Goal: Task Accomplishment & Management: Use online tool/utility

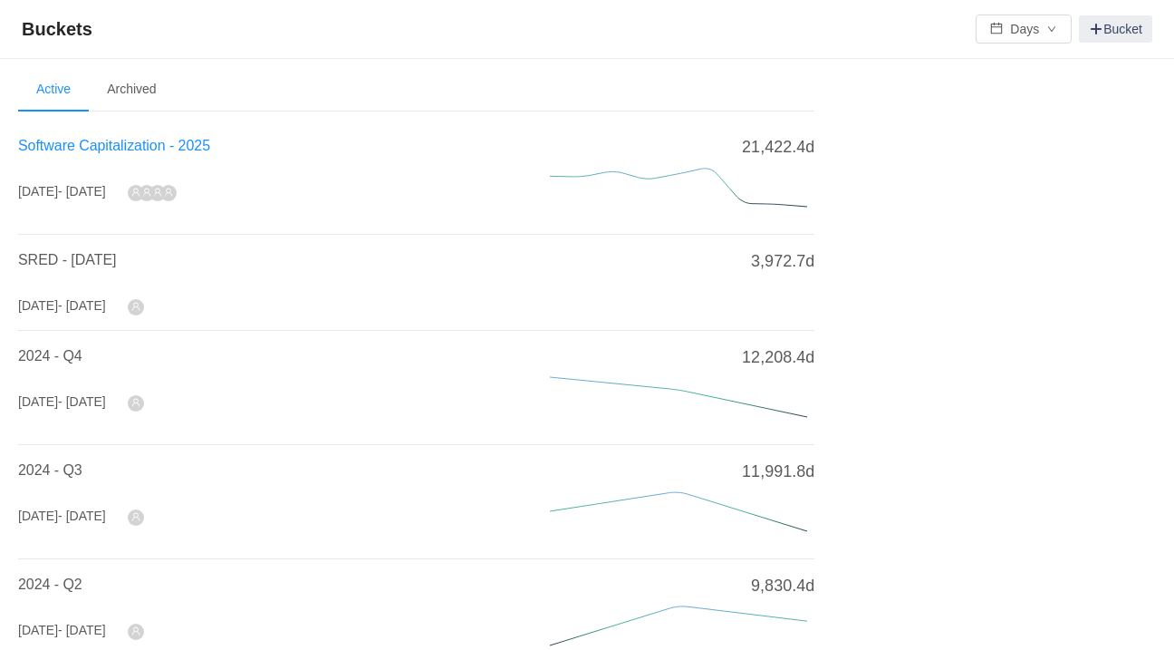
click at [101, 138] on span "Software Capitalization - 2025" at bounding box center [114, 145] width 192 height 15
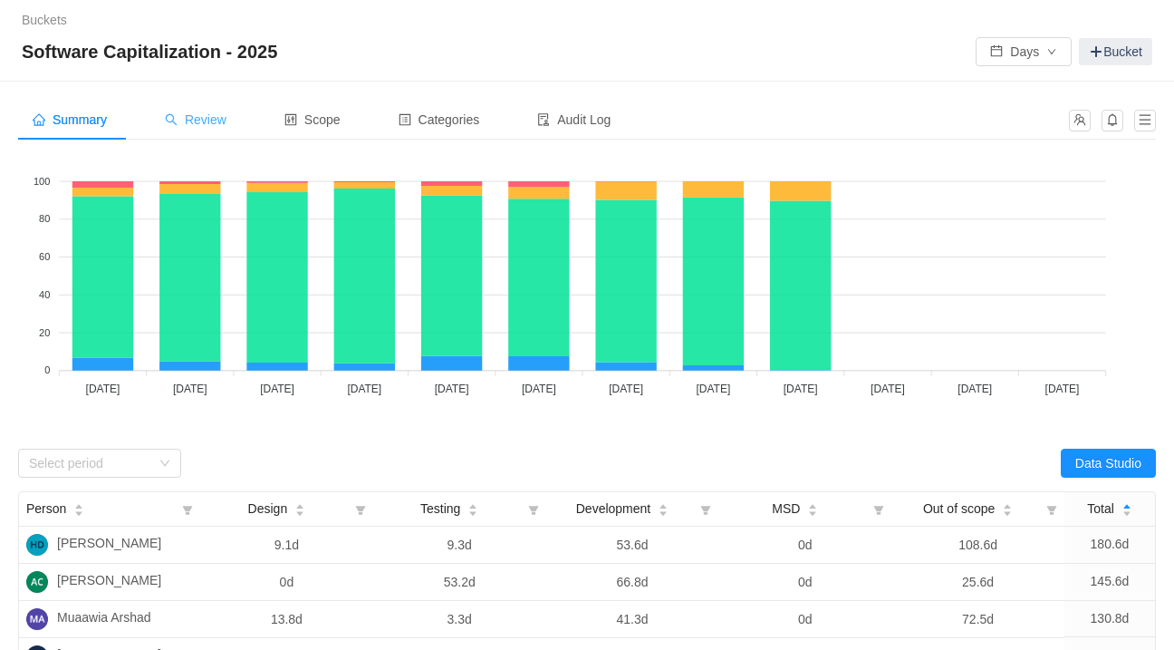
click at [219, 132] on div "Review" at bounding box center [195, 120] width 91 height 41
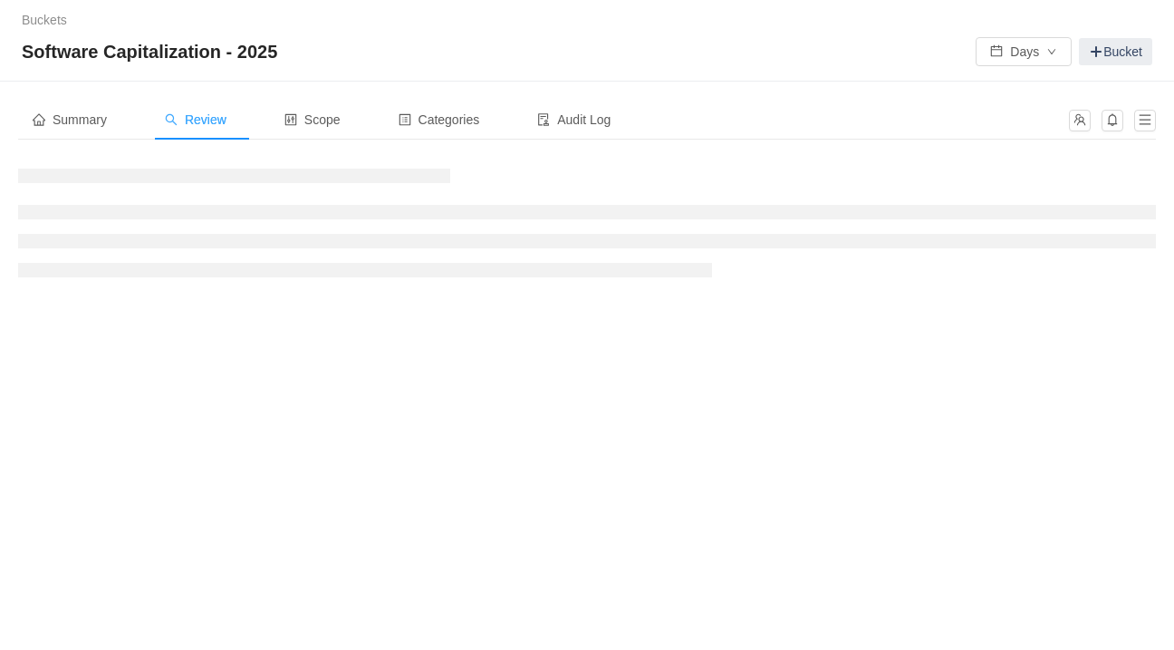
click at [213, 121] on span "Review" at bounding box center [196, 119] width 62 height 14
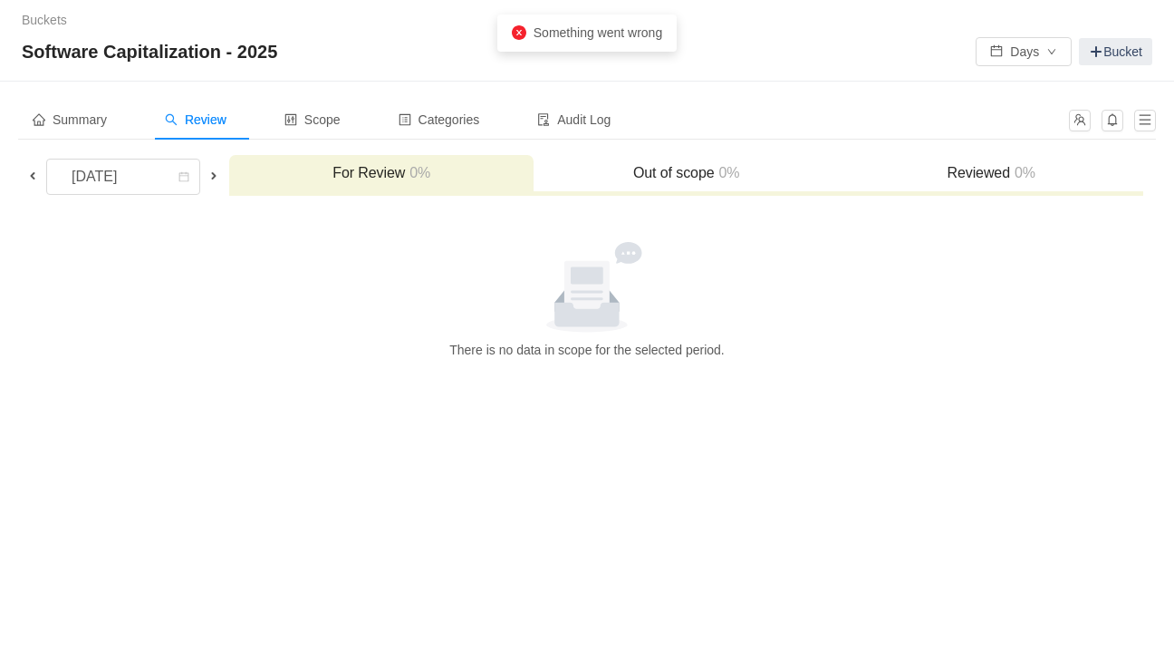
click at [340, 177] on h3 "For Review 0%" at bounding box center [381, 173] width 286 height 18
click at [34, 180] on span at bounding box center [32, 176] width 14 height 14
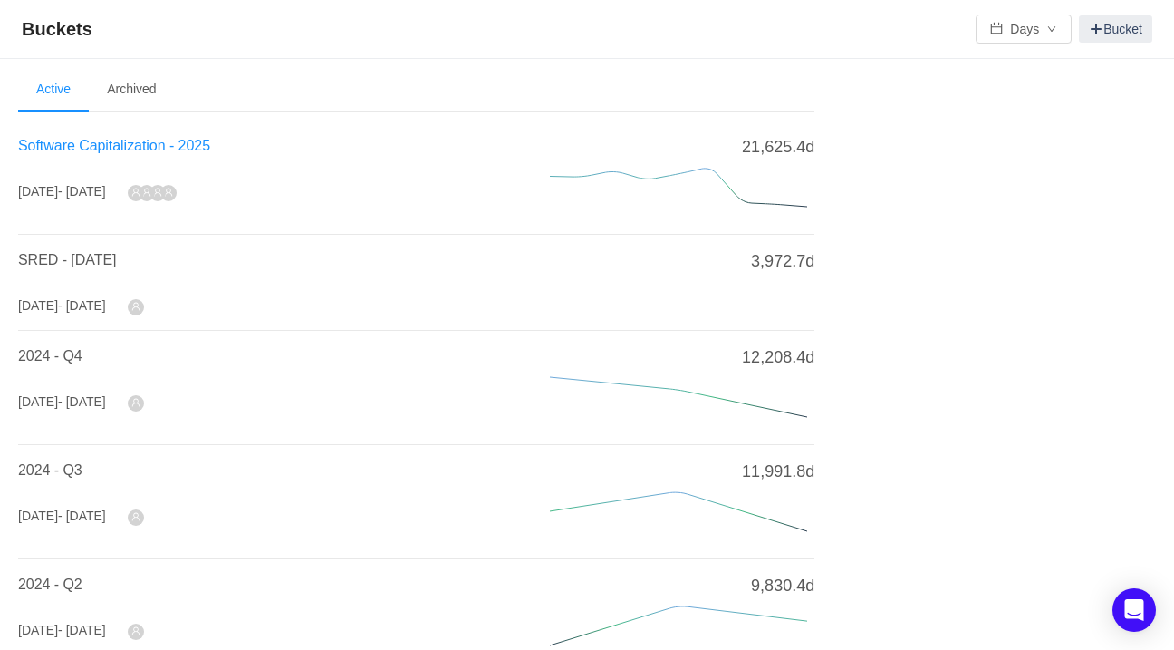
click at [189, 148] on span "Software Capitalization - 2025" at bounding box center [114, 145] width 192 height 15
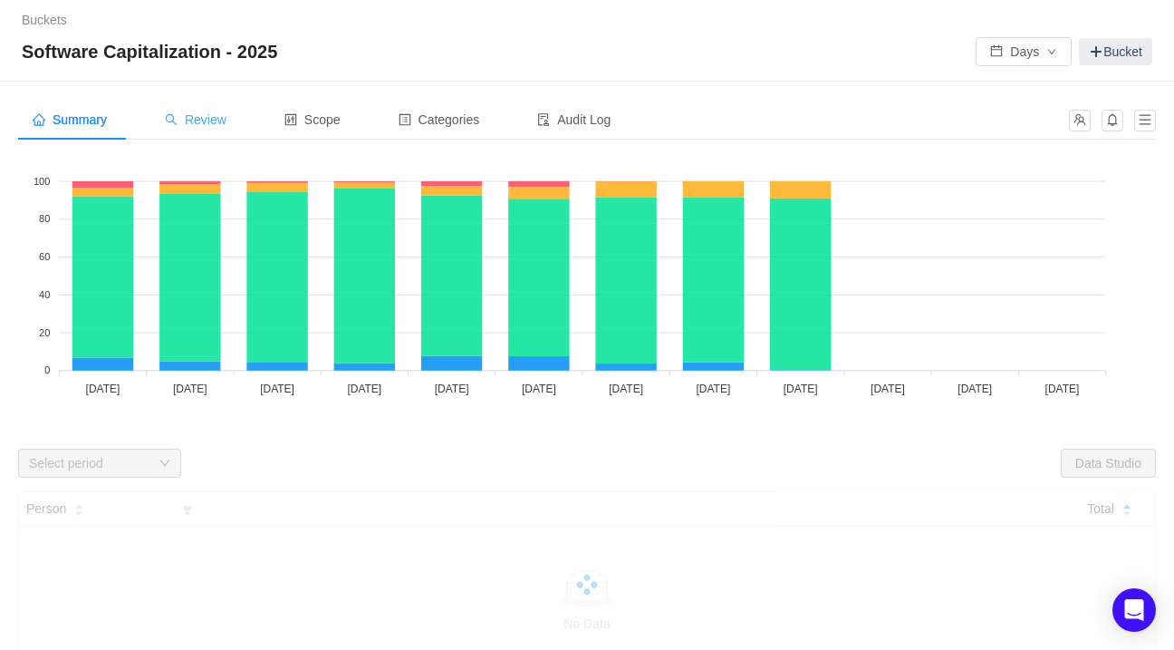
click at [223, 118] on span "Review" at bounding box center [196, 119] width 62 height 14
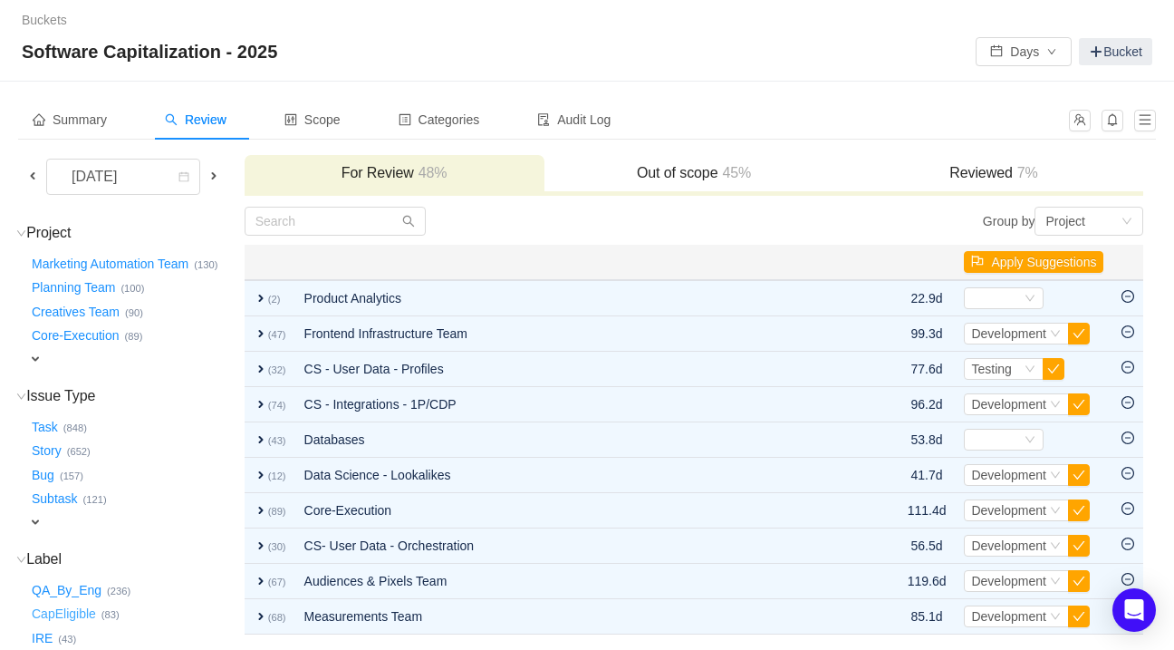
click at [78, 616] on button "CapEligible …" at bounding box center [64, 614] width 73 height 29
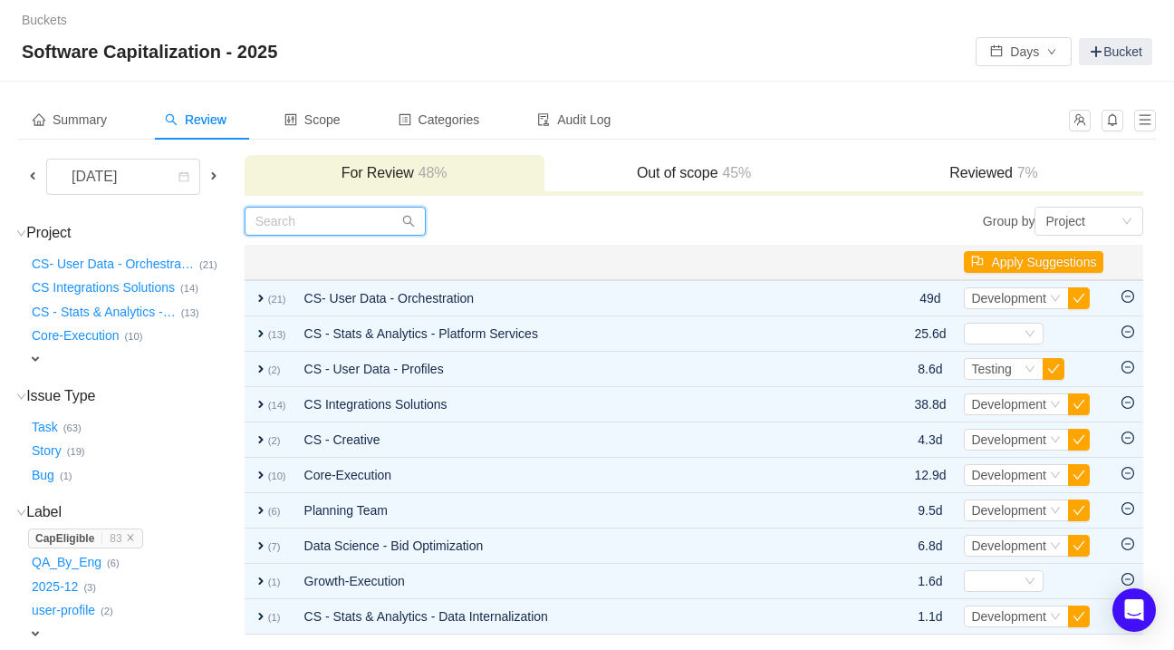
click at [361, 229] on input "text" at bounding box center [335, 221] width 181 height 29
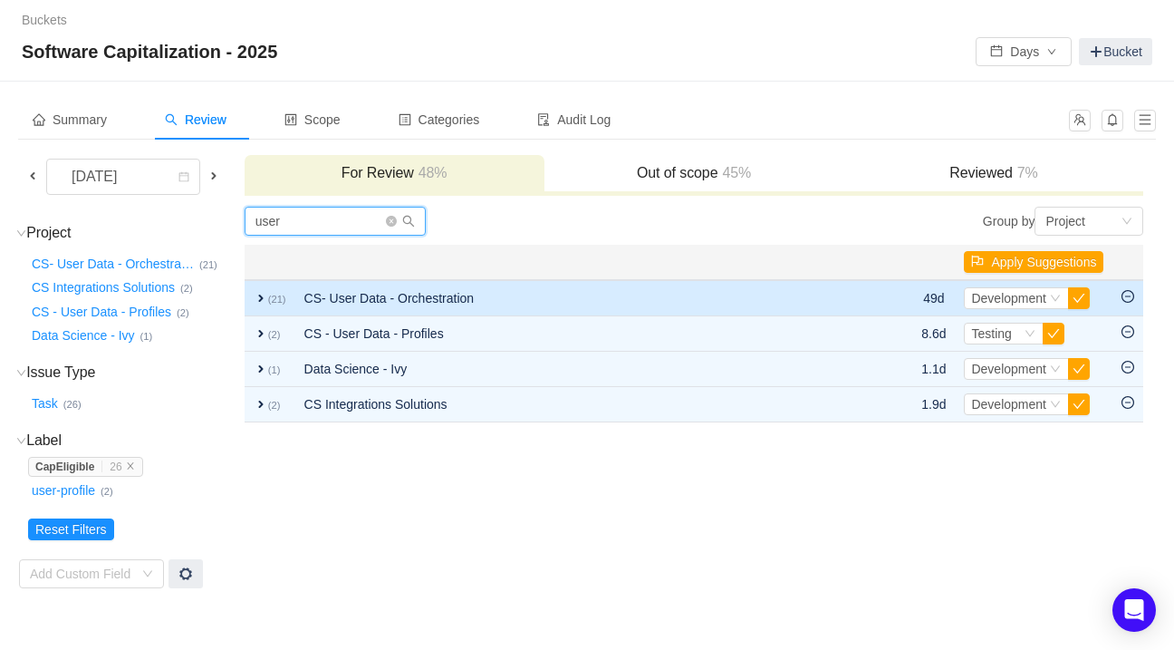
type input "user"
click at [268, 294] on span "expand" at bounding box center [261, 298] width 14 height 14
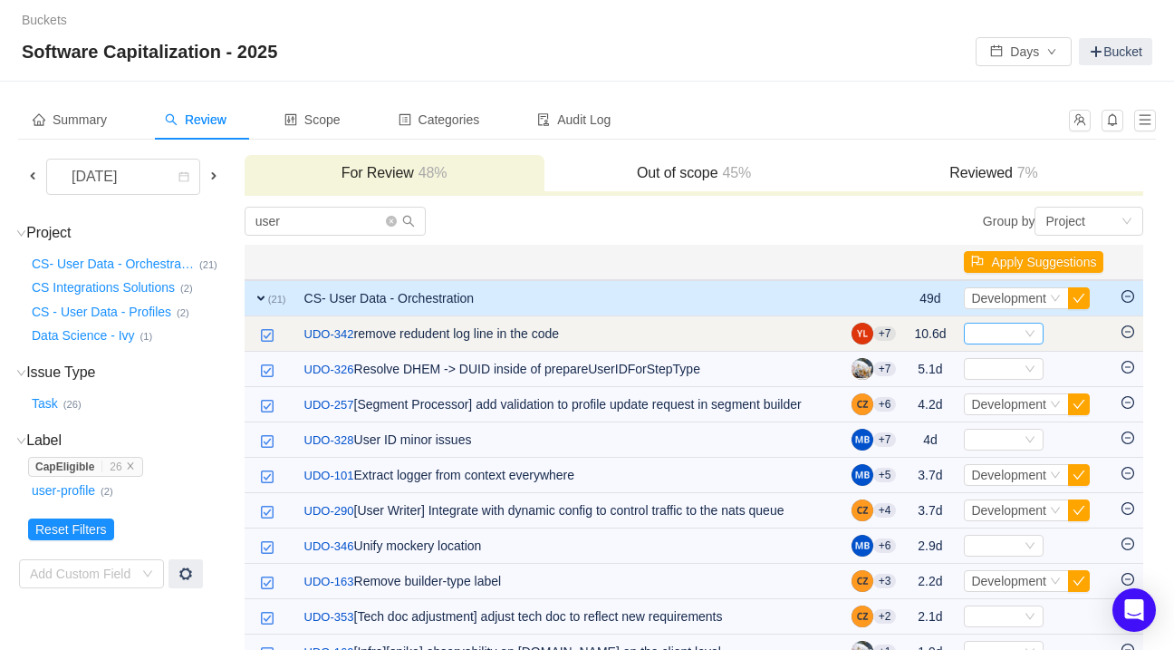
click at [1005, 340] on div "Select" at bounding box center [996, 333] width 50 height 20
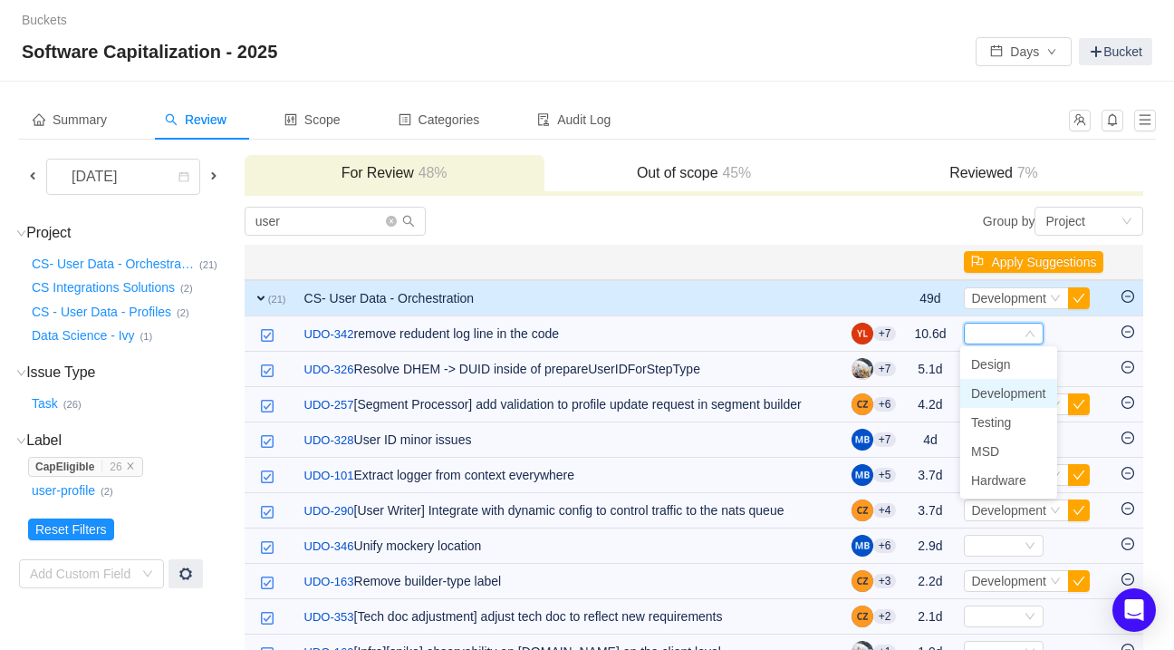
click at [1001, 386] on span "Development" at bounding box center [1008, 393] width 75 height 14
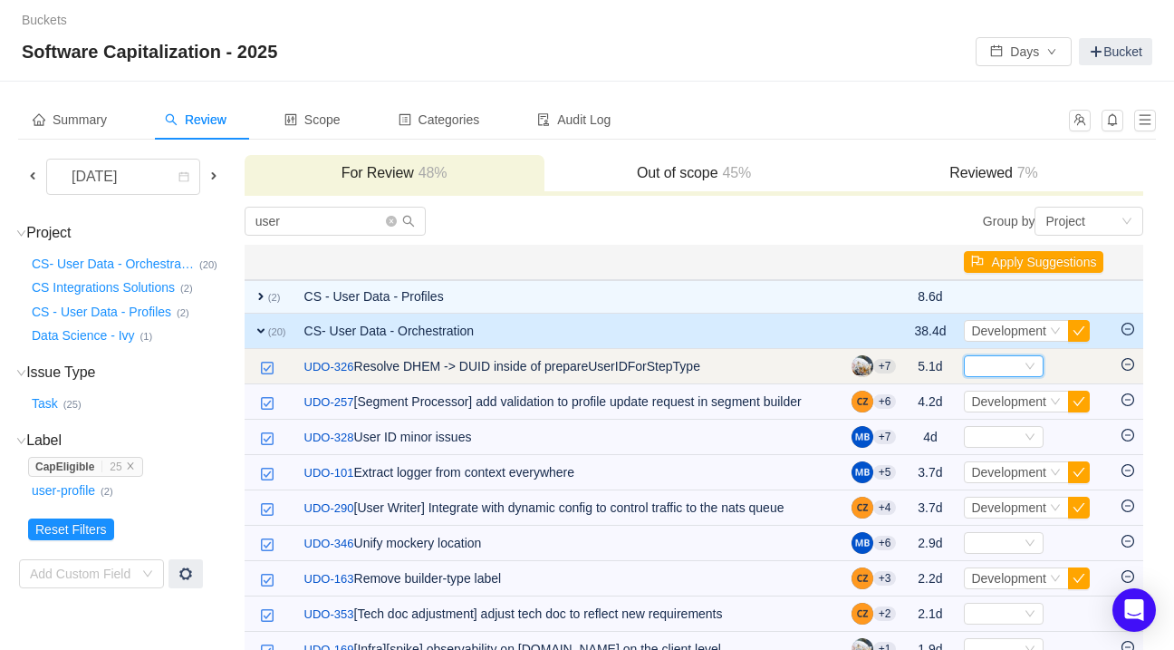
click at [1005, 369] on div "Select" at bounding box center [996, 366] width 50 height 20
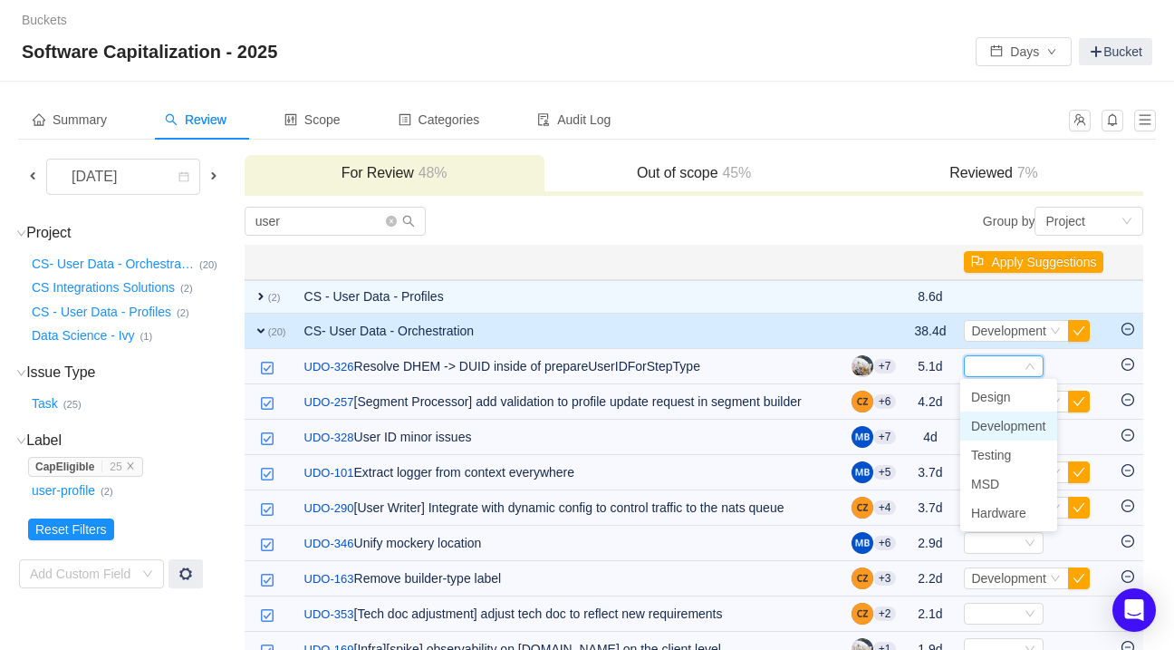
click at [990, 426] on span "Development" at bounding box center [1008, 426] width 75 height 14
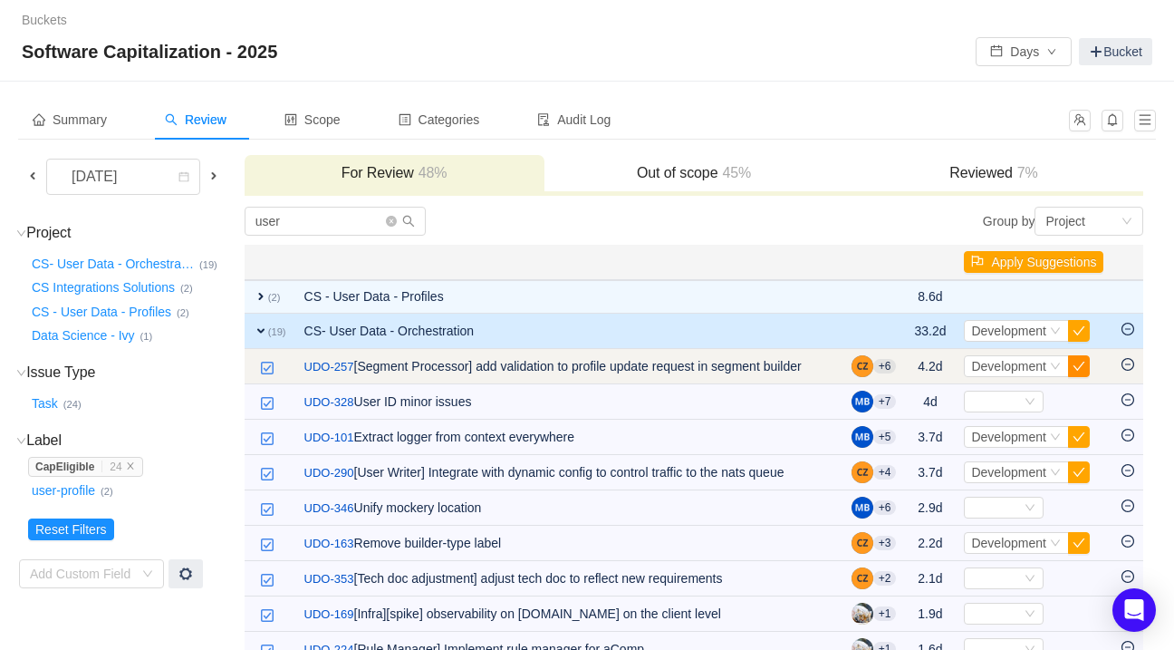
click at [1079, 363] on button "button" at bounding box center [1079, 366] width 22 height 22
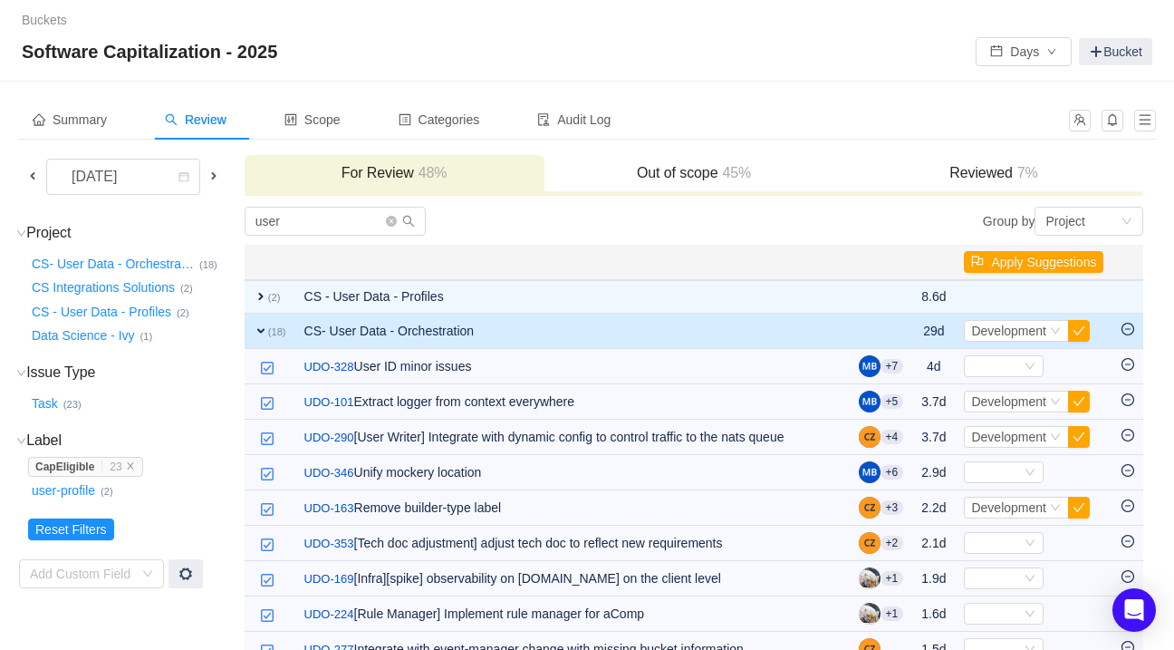
click at [1154, 159] on div "[DATE] For Review 48% Out of scope 45% Reviewed 7% Project (4) hide CS- User Da…" at bounding box center [587, 602] width 1138 height 897
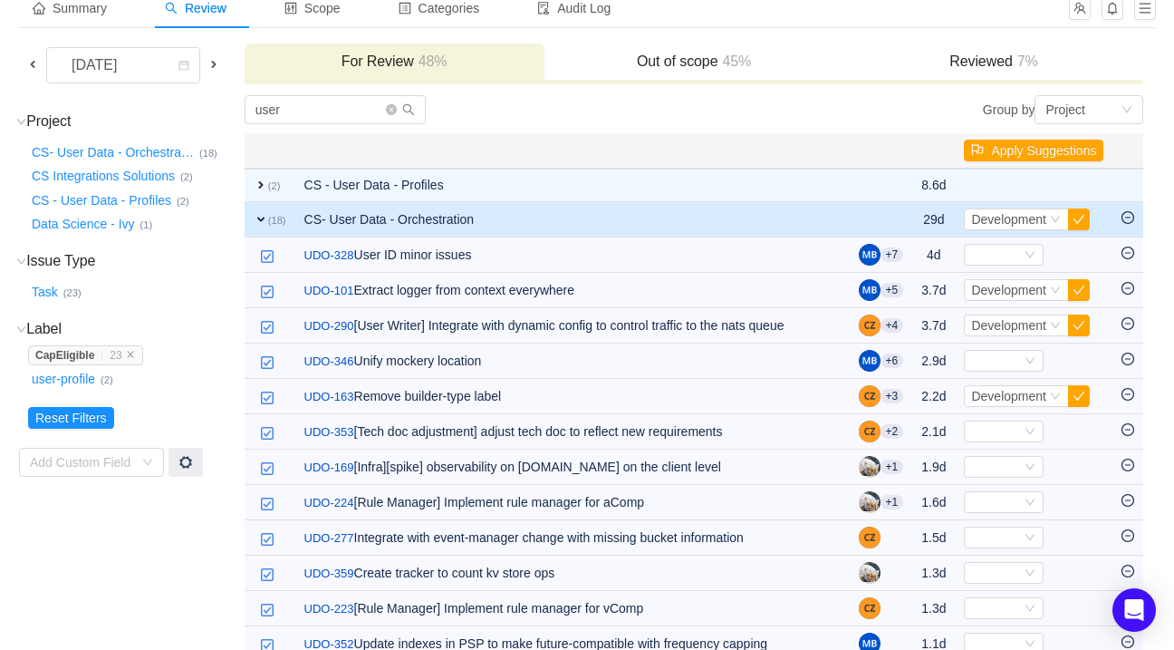
scroll to position [116, 0]
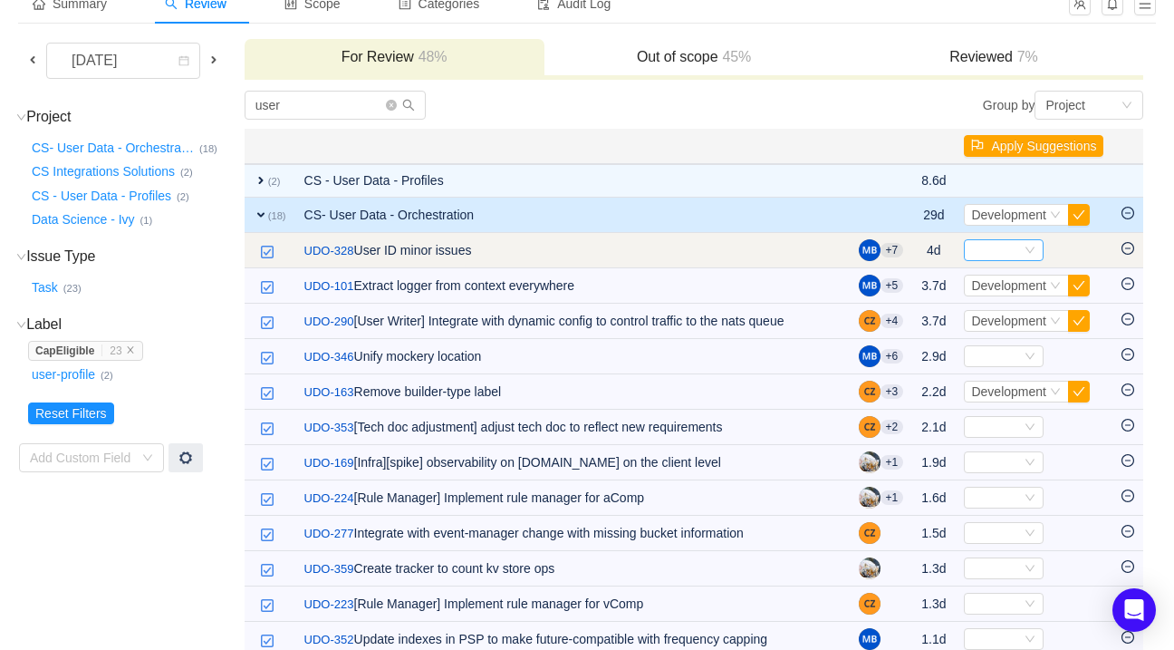
click at [1012, 248] on div "Select" at bounding box center [996, 250] width 50 height 20
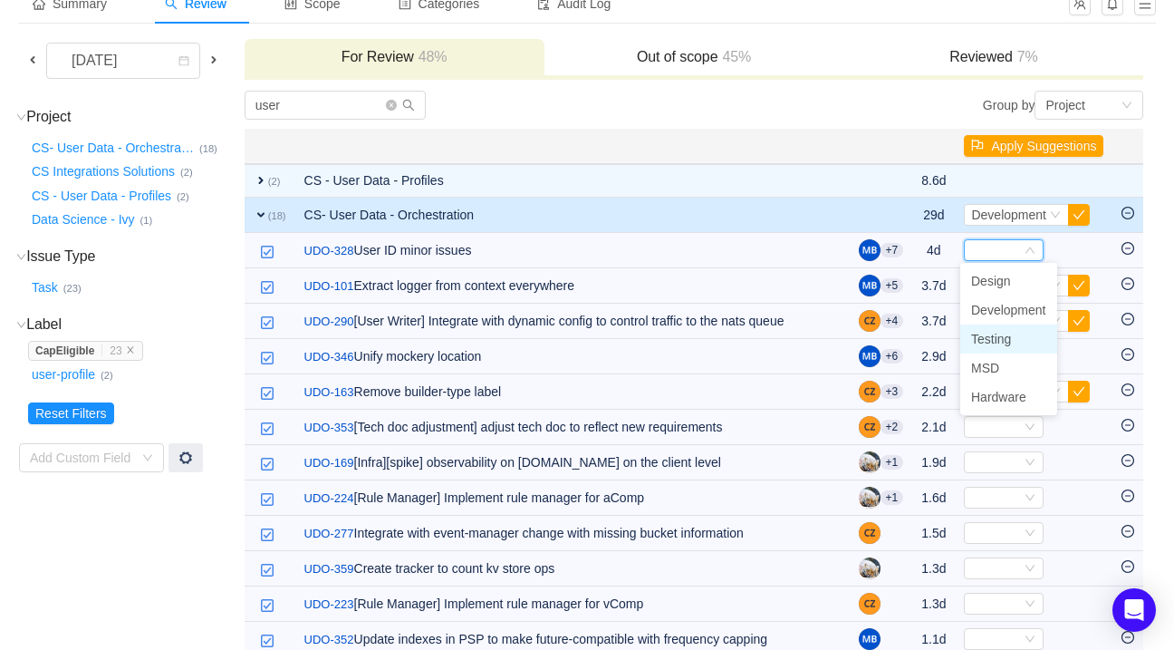
click at [998, 334] on span "Testing" at bounding box center [991, 339] width 40 height 14
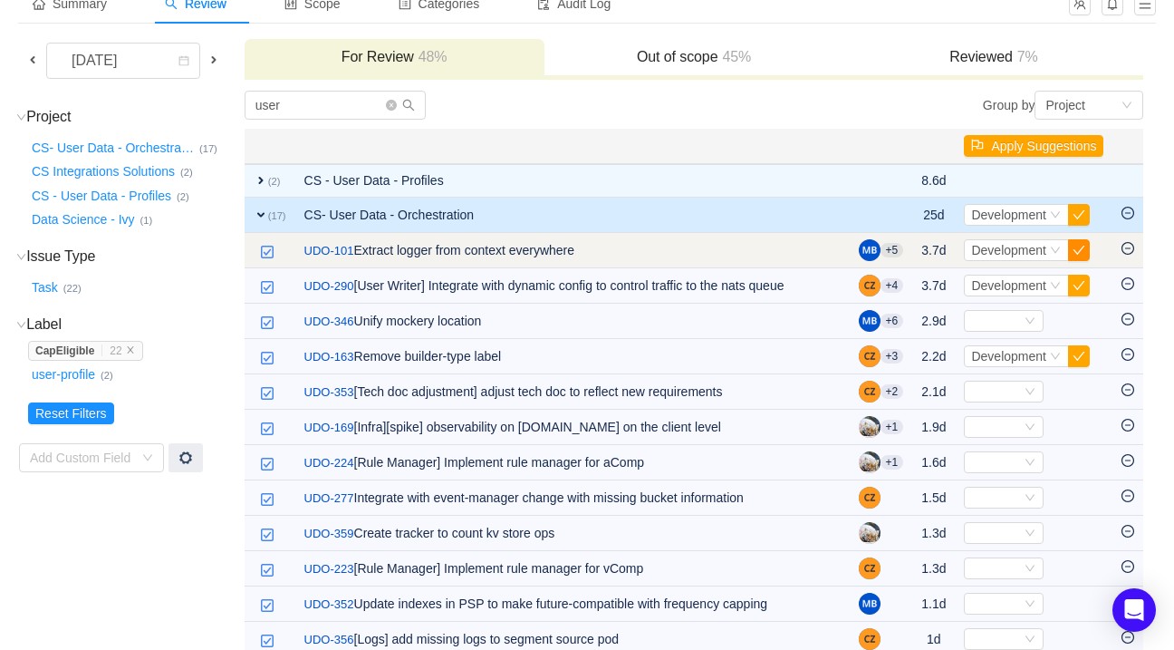
click at [1080, 250] on button "button" at bounding box center [1079, 250] width 22 height 22
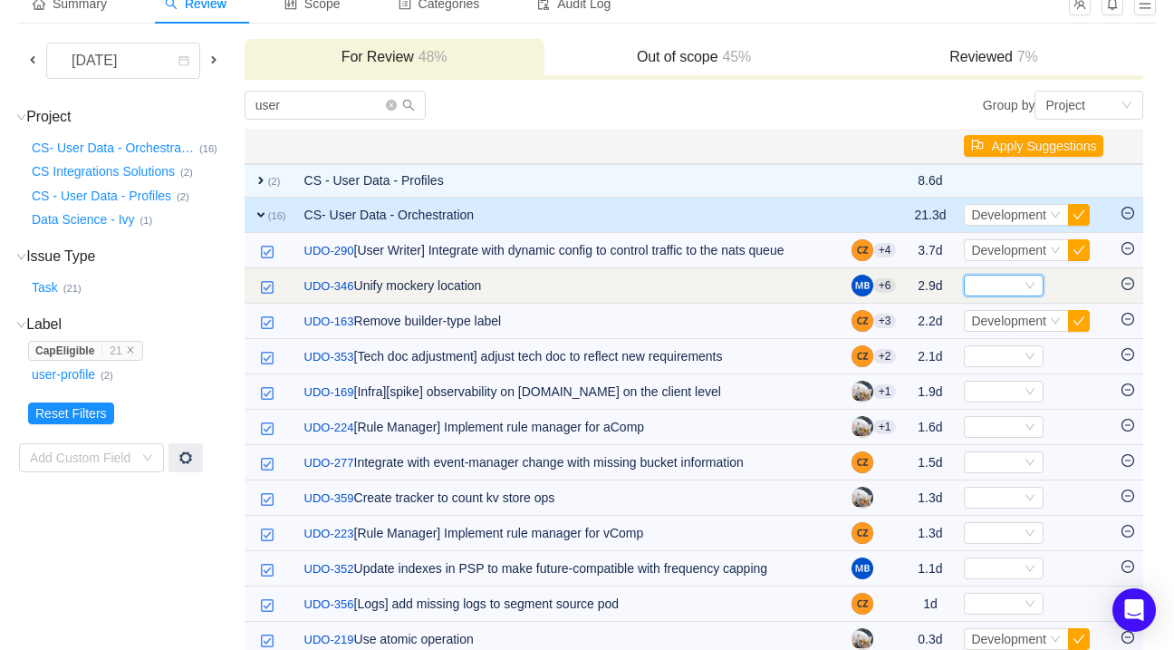
click at [1035, 296] on div "Select" at bounding box center [1004, 286] width 80 height 22
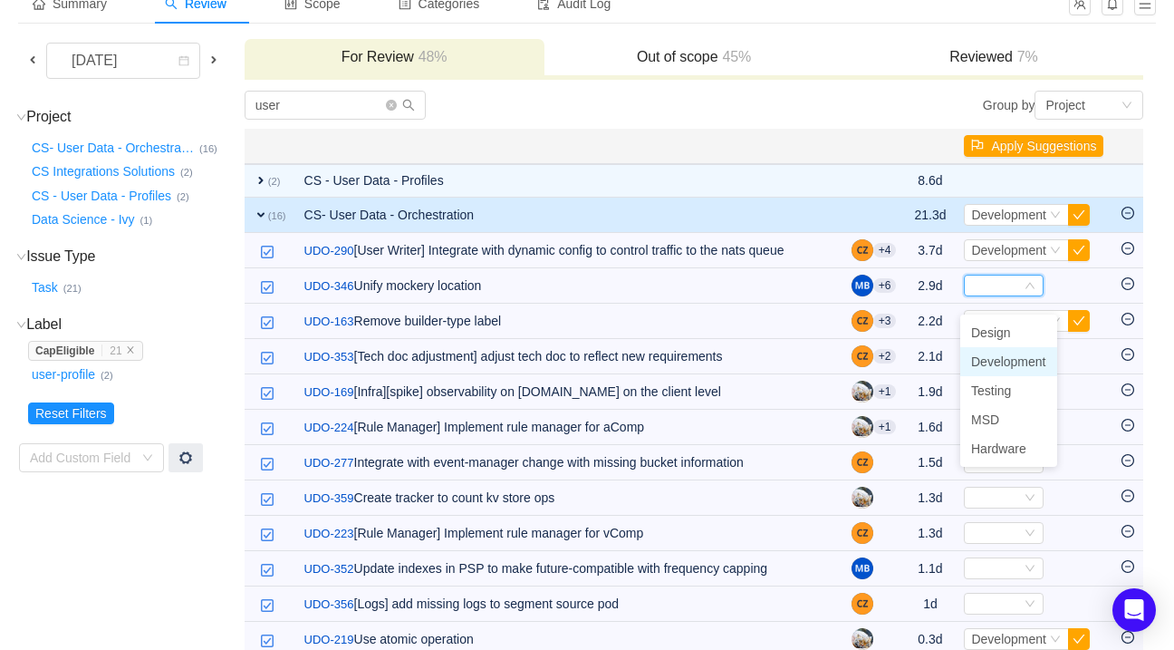
click at [995, 364] on span "Development" at bounding box center [1008, 361] width 75 height 14
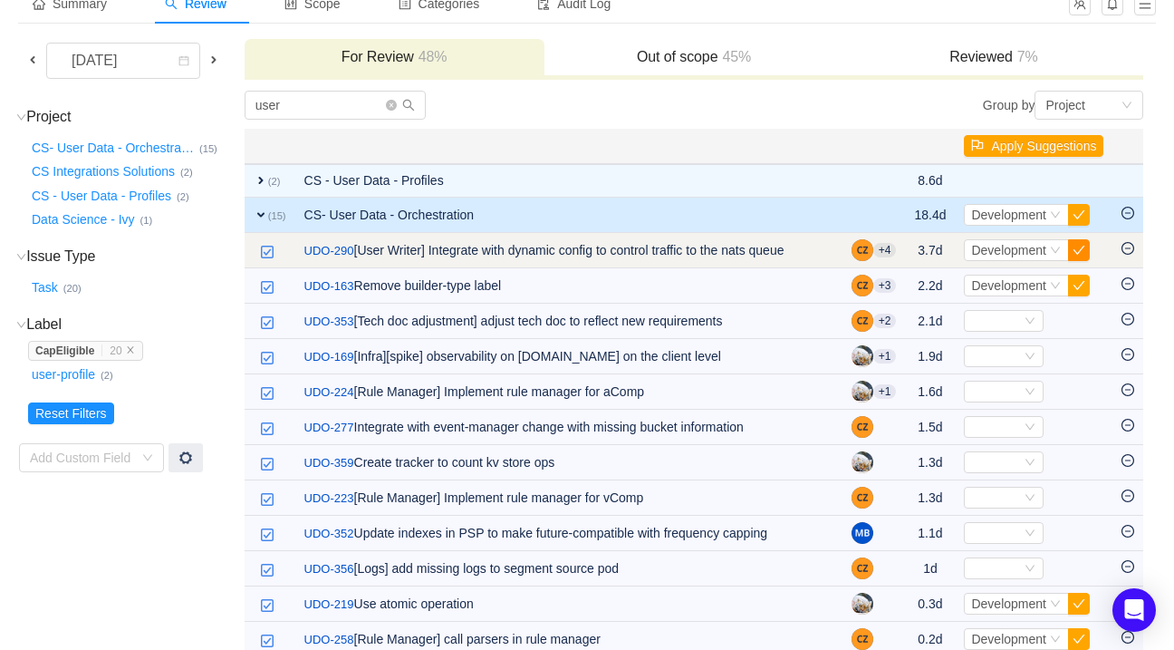
click at [1082, 249] on button "button" at bounding box center [1079, 250] width 22 height 22
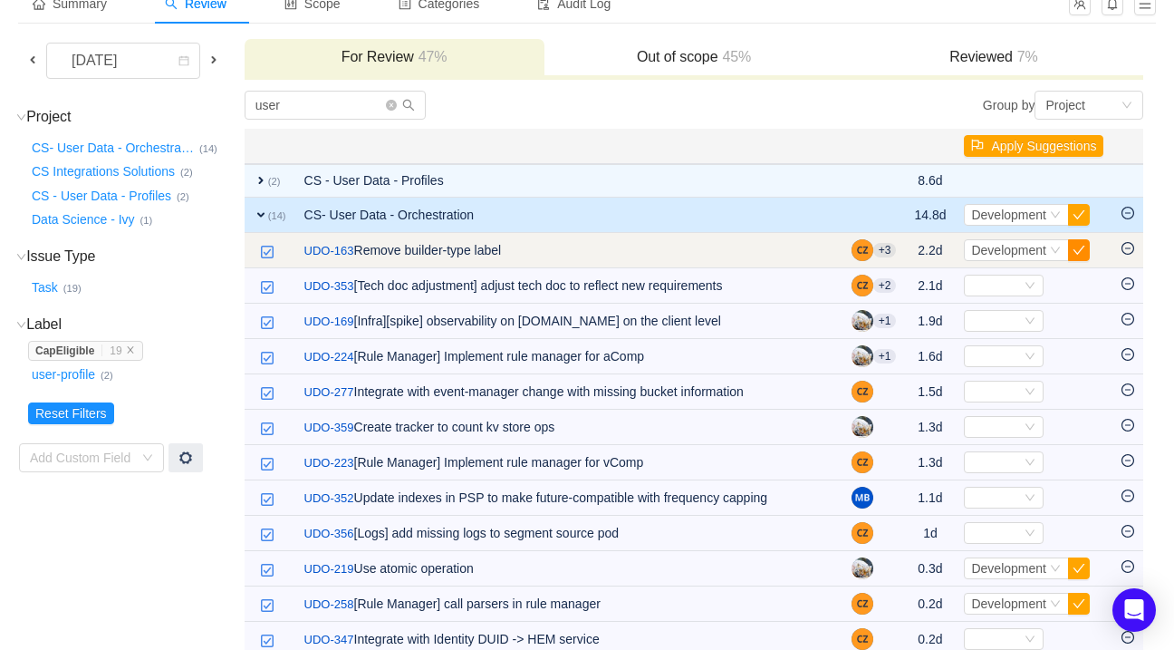
click at [1079, 244] on button "button" at bounding box center [1079, 250] width 22 height 22
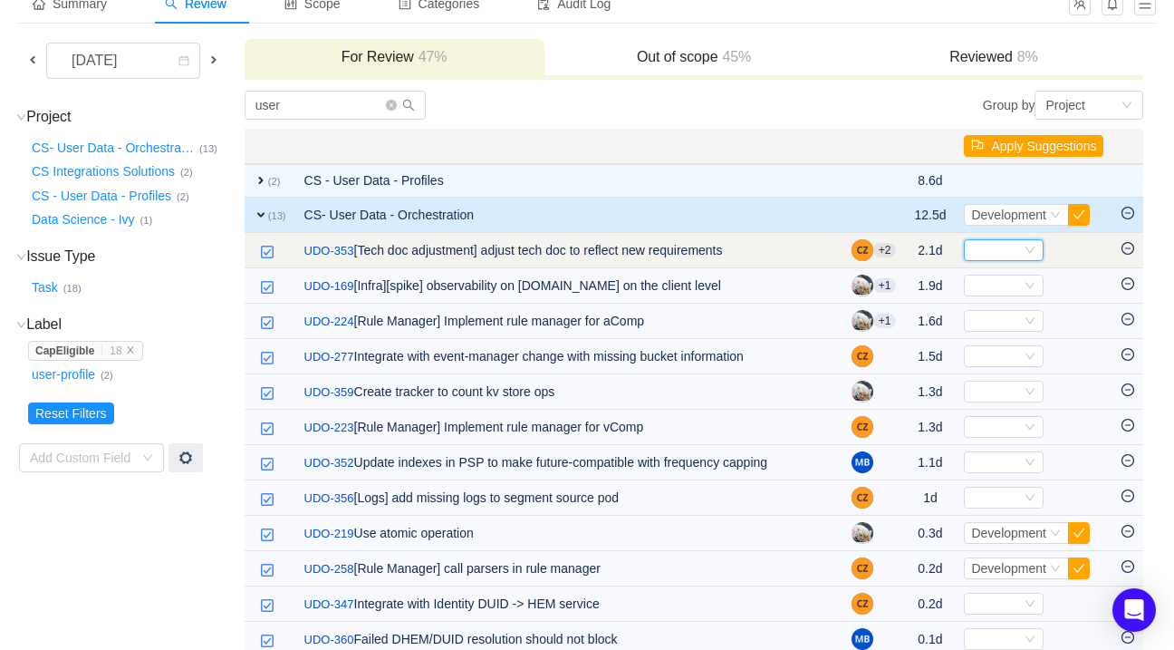
click at [1032, 247] on div "Select" at bounding box center [1004, 250] width 80 height 22
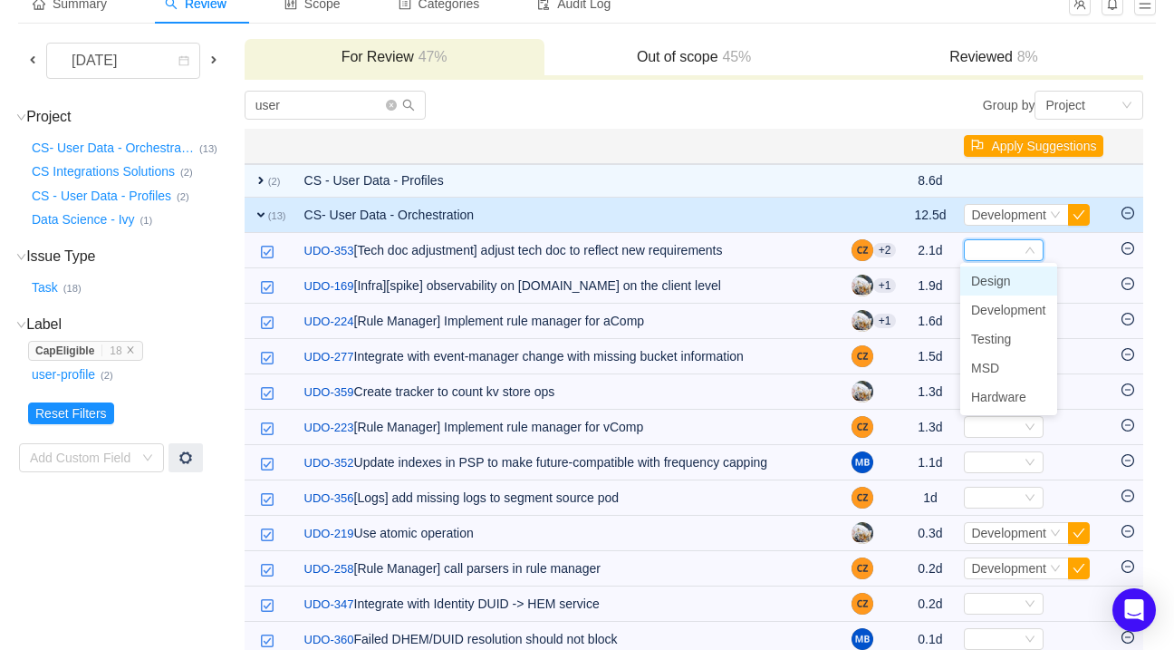
click at [991, 285] on span "Design" at bounding box center [991, 281] width 40 height 14
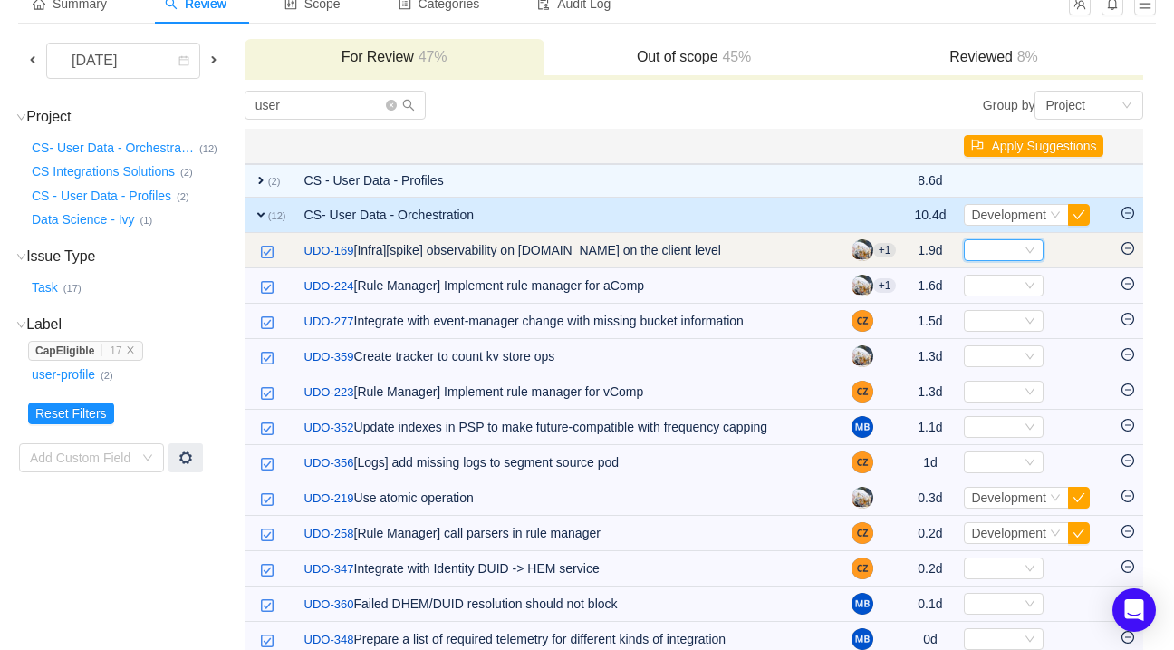
click at [1031, 250] on icon "icon: down" at bounding box center [1030, 250] width 11 height 11
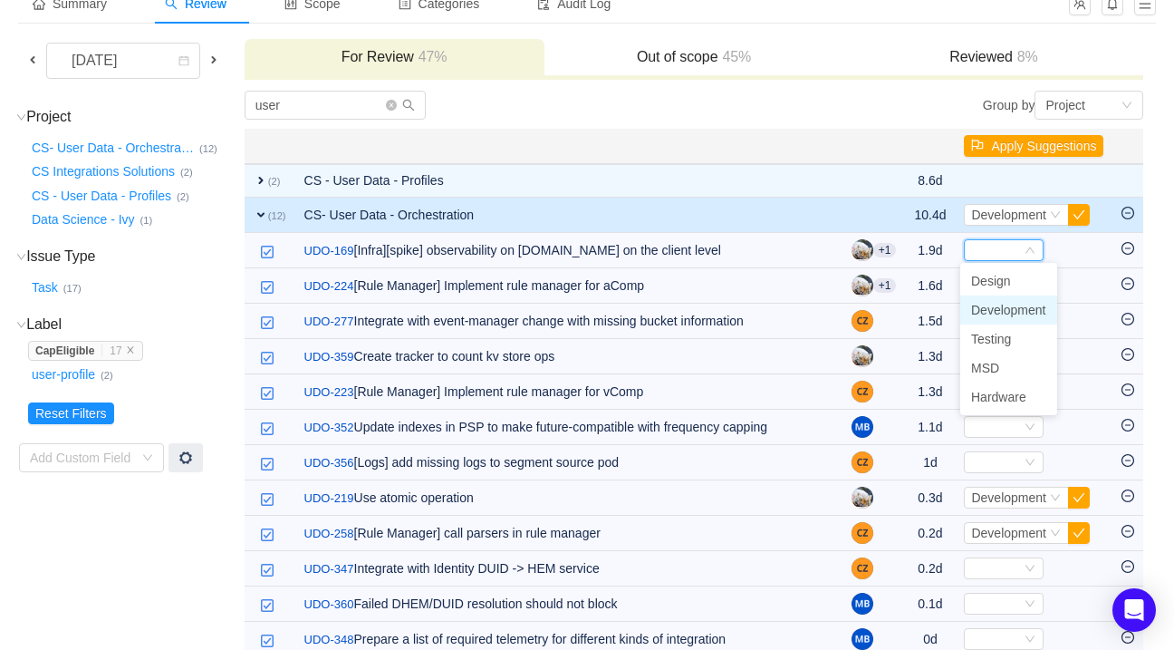
click at [994, 303] on span "Development" at bounding box center [1008, 310] width 75 height 14
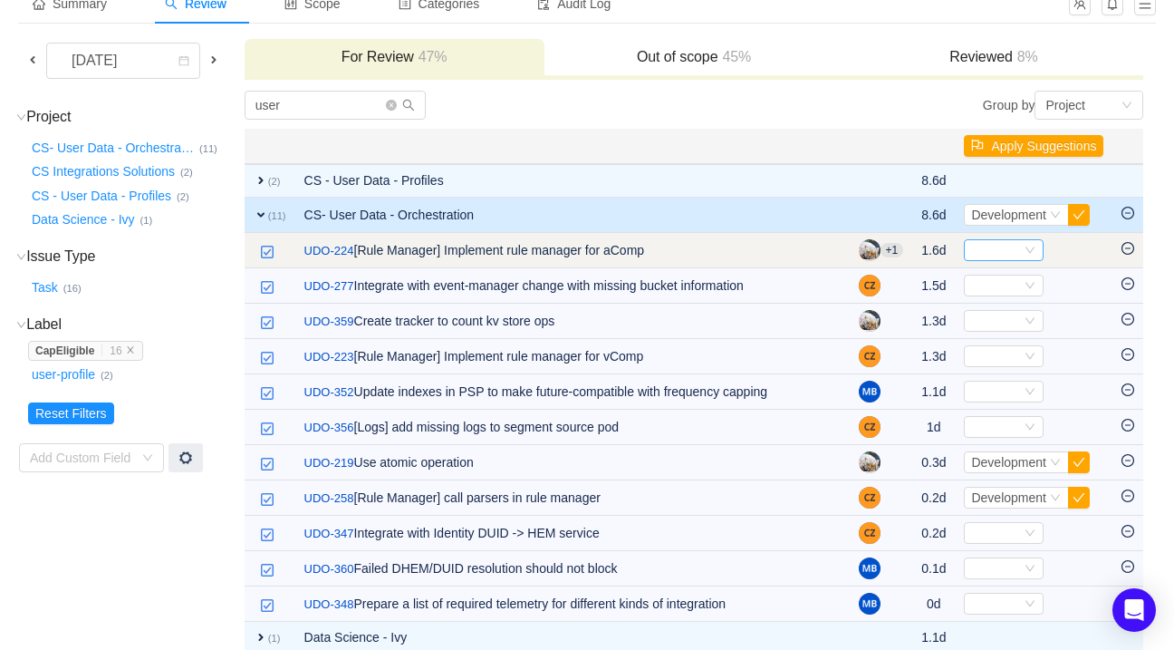
click at [1025, 240] on div "Select" at bounding box center [1004, 250] width 80 height 22
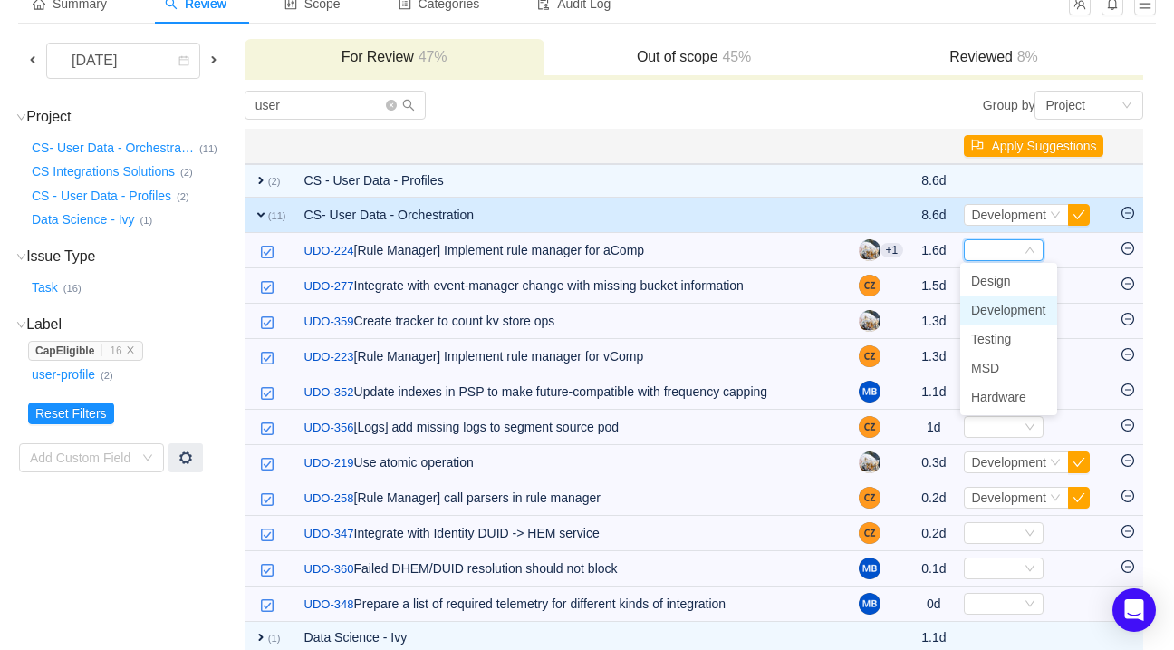
click at [978, 314] on span "Development" at bounding box center [1008, 310] width 75 height 14
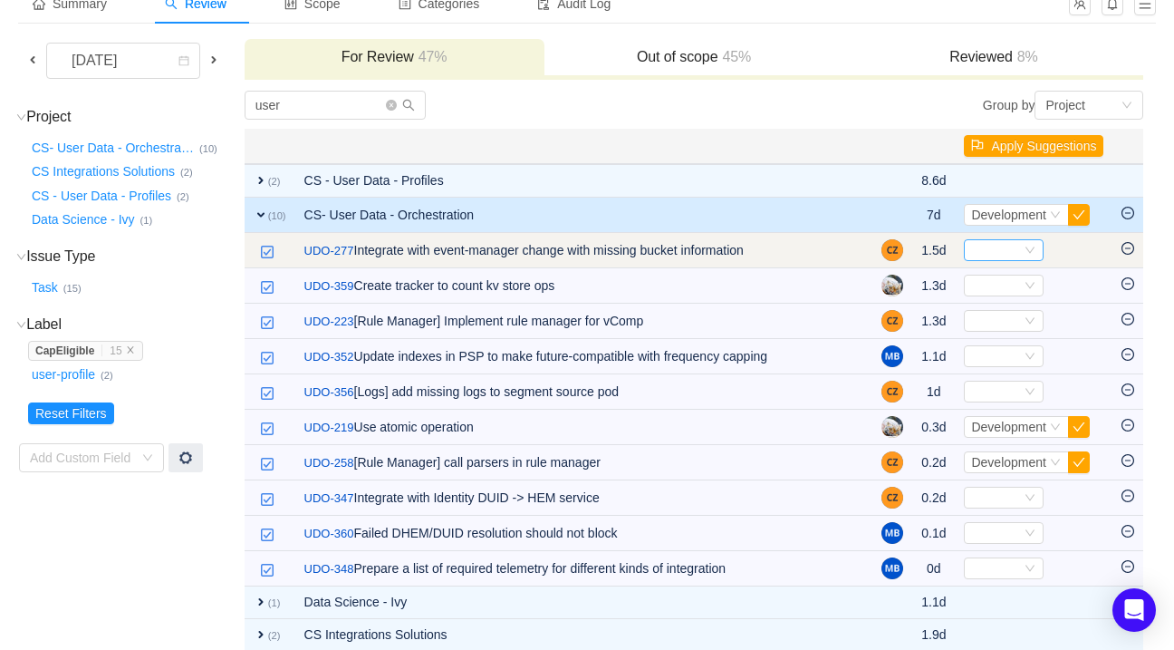
click at [1025, 251] on icon "icon: down" at bounding box center [1030, 250] width 11 height 11
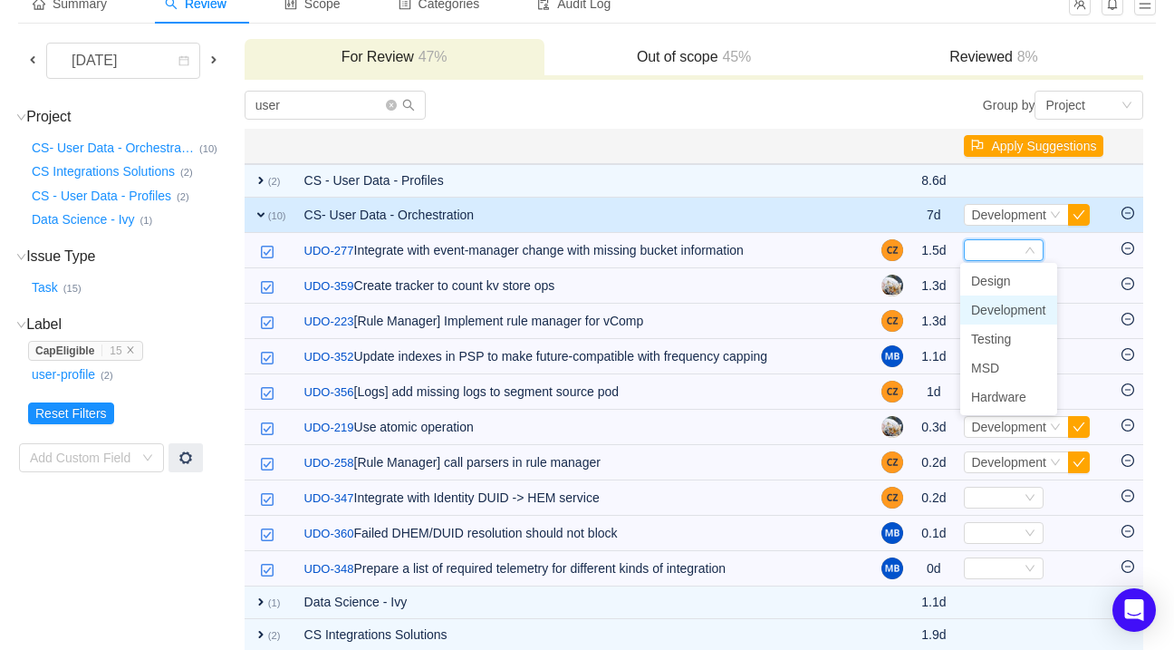
click at [998, 308] on span "Development" at bounding box center [1008, 310] width 75 height 14
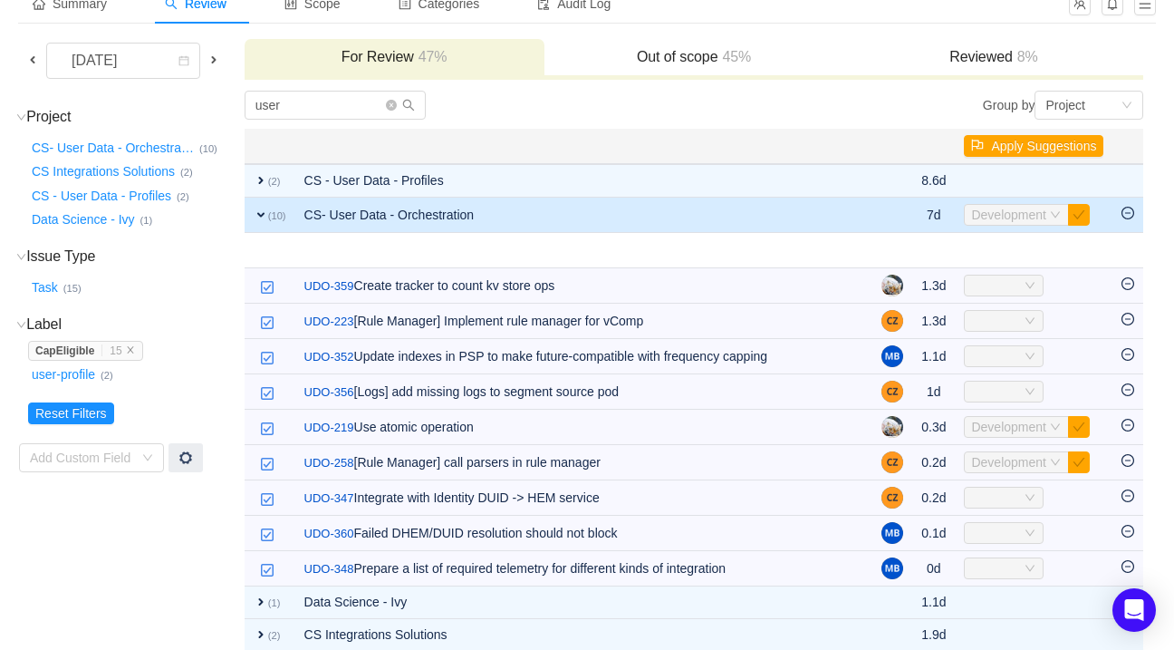
scroll to position [98, 0]
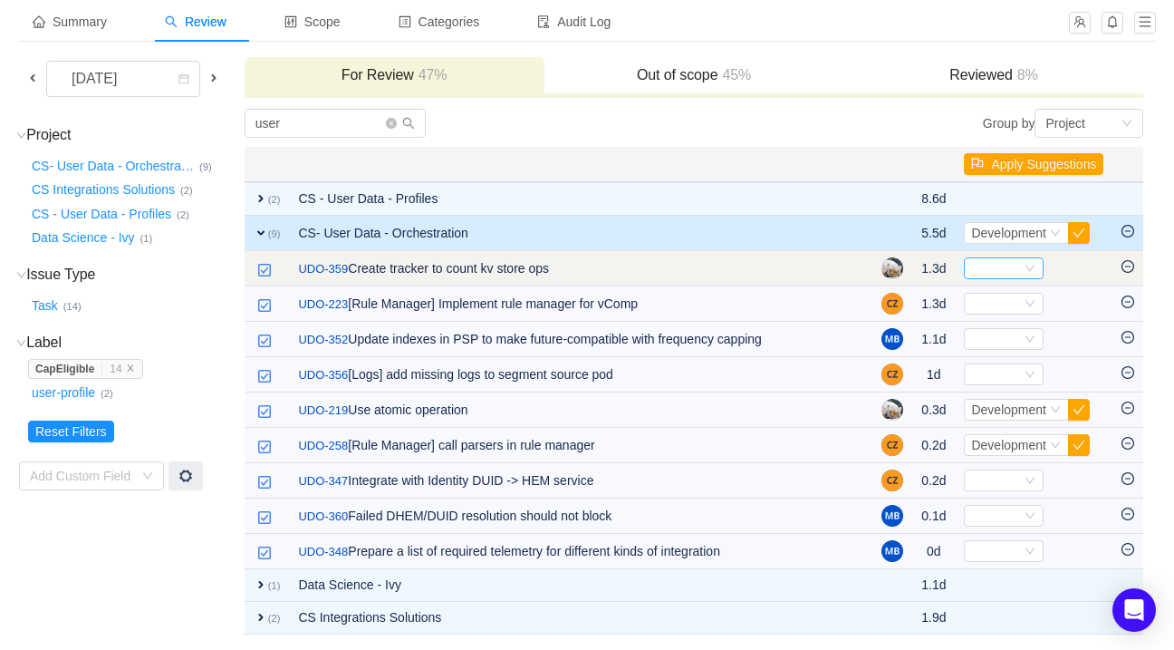
click at [1018, 259] on div "Select" at bounding box center [1004, 268] width 80 height 22
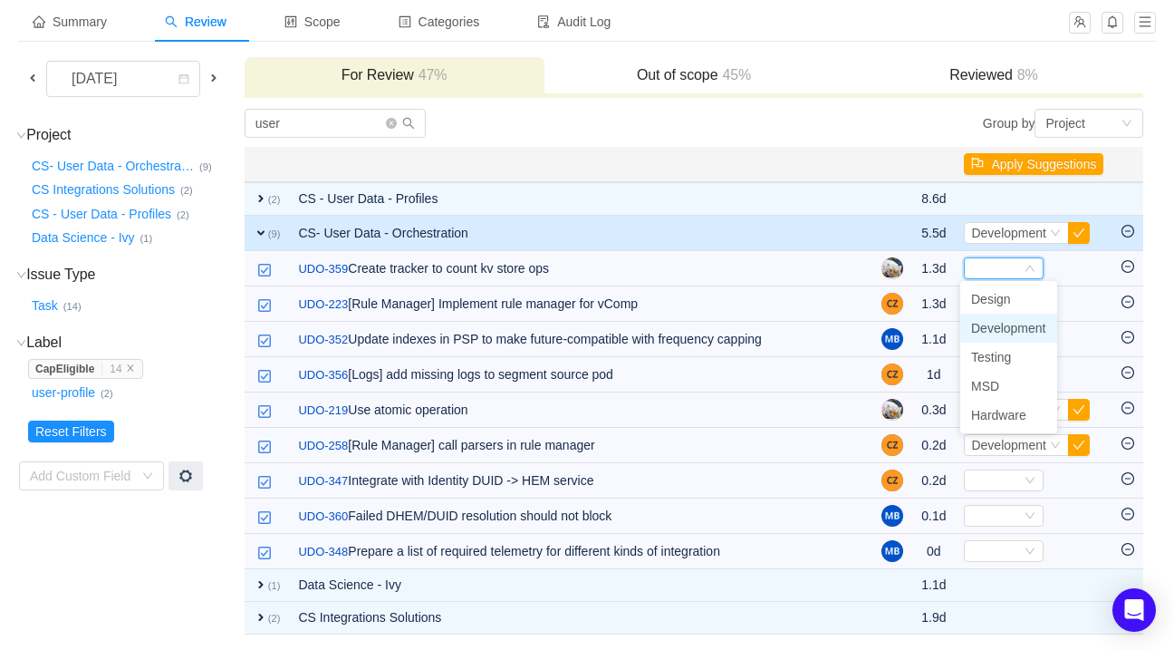
click at [982, 332] on span "Development" at bounding box center [1008, 328] width 75 height 14
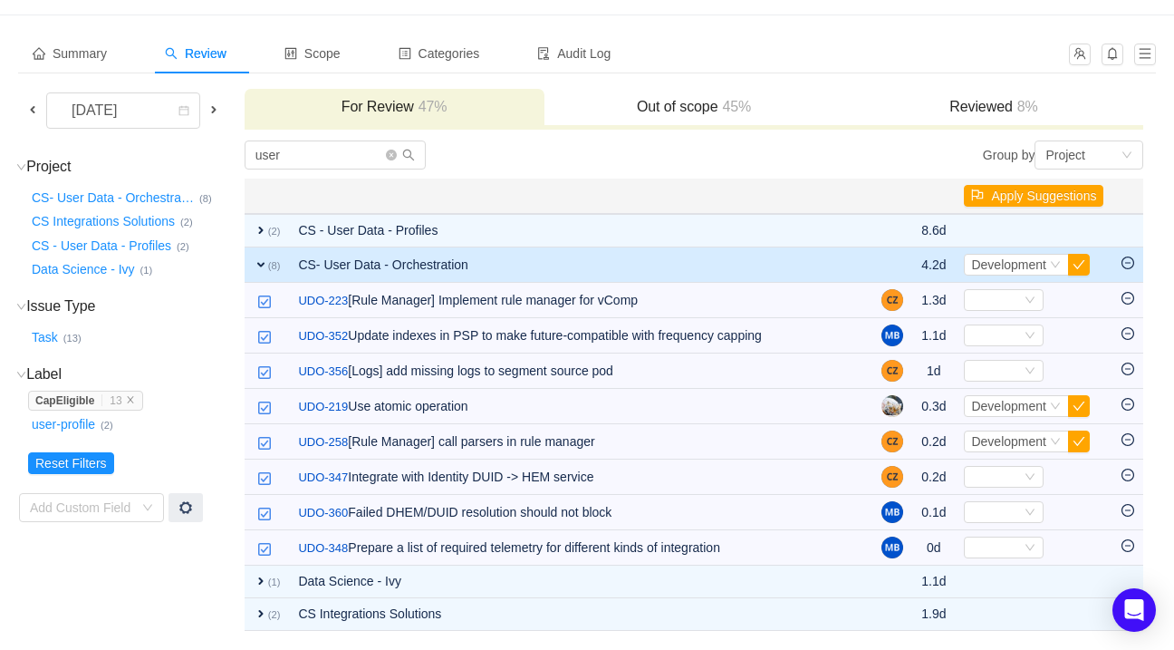
scroll to position [63, 0]
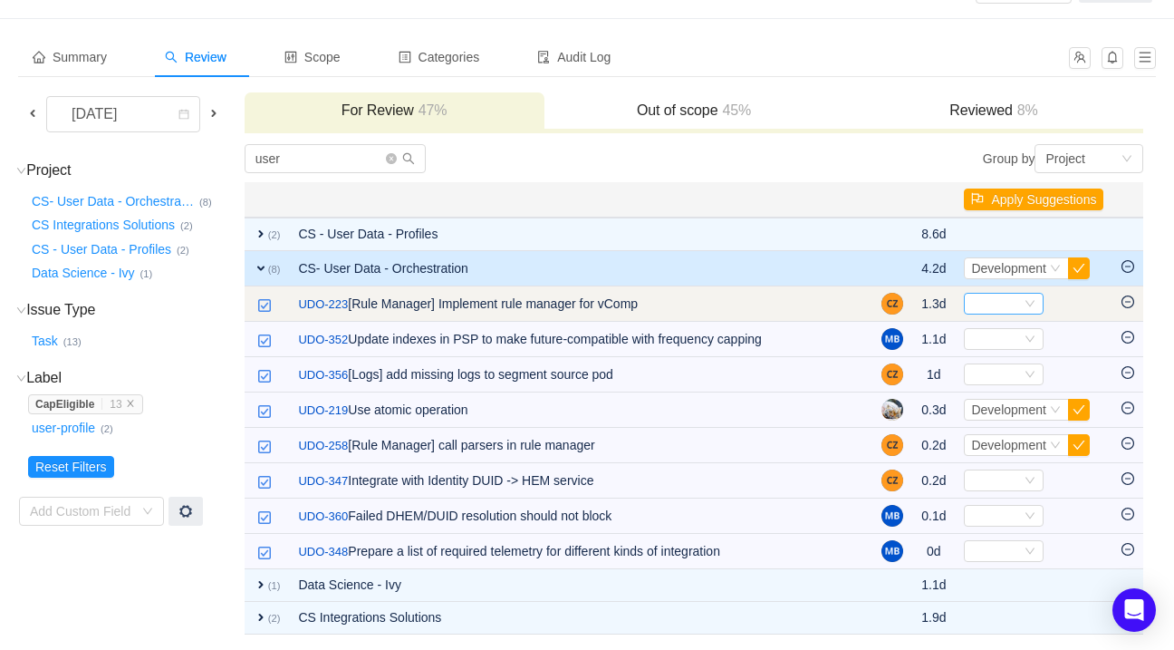
click at [1035, 298] on div "Select" at bounding box center [1004, 304] width 80 height 22
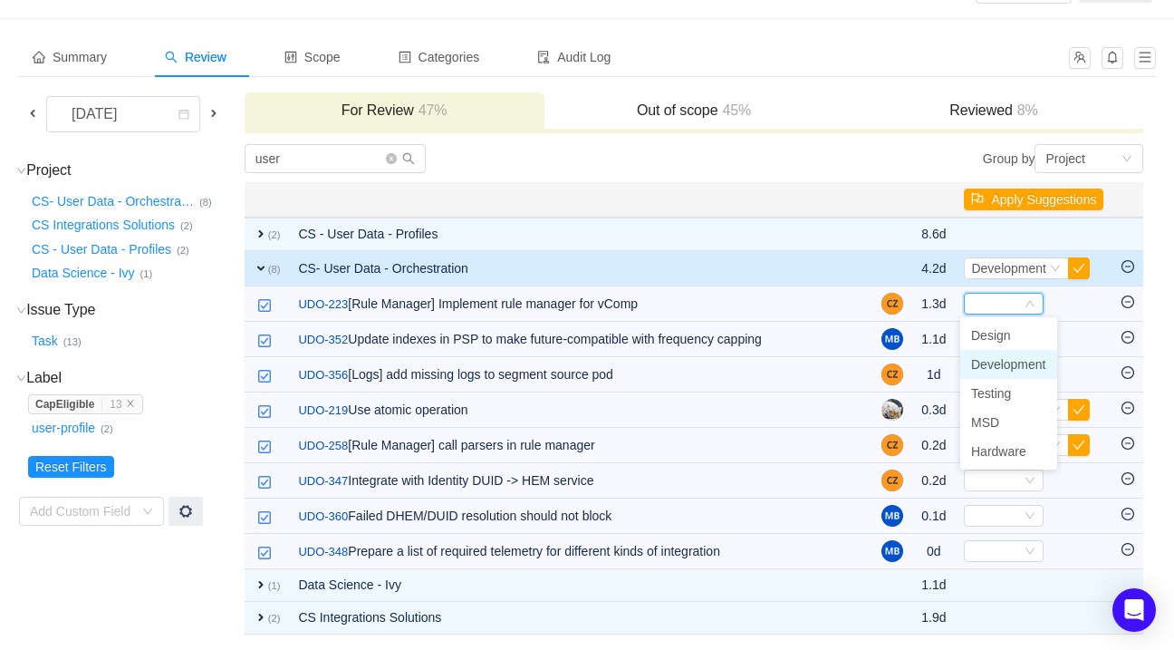
click at [988, 357] on span "Development" at bounding box center [1008, 364] width 75 height 14
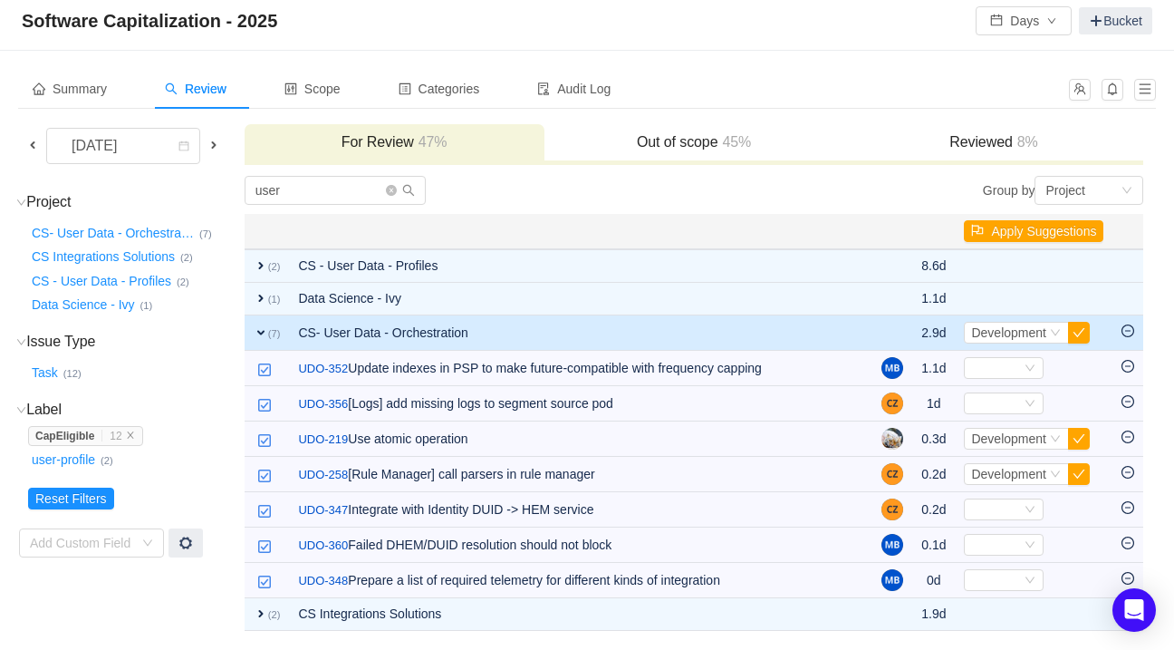
scroll to position [27, 0]
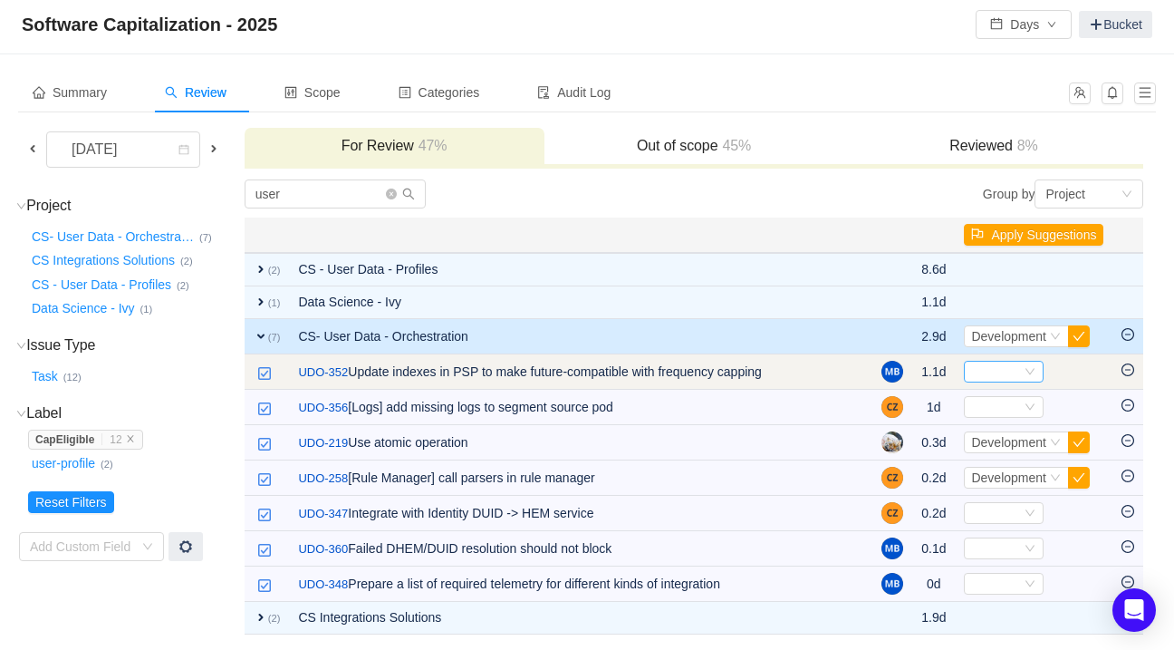
click at [1019, 371] on div "Select" at bounding box center [1004, 372] width 80 height 22
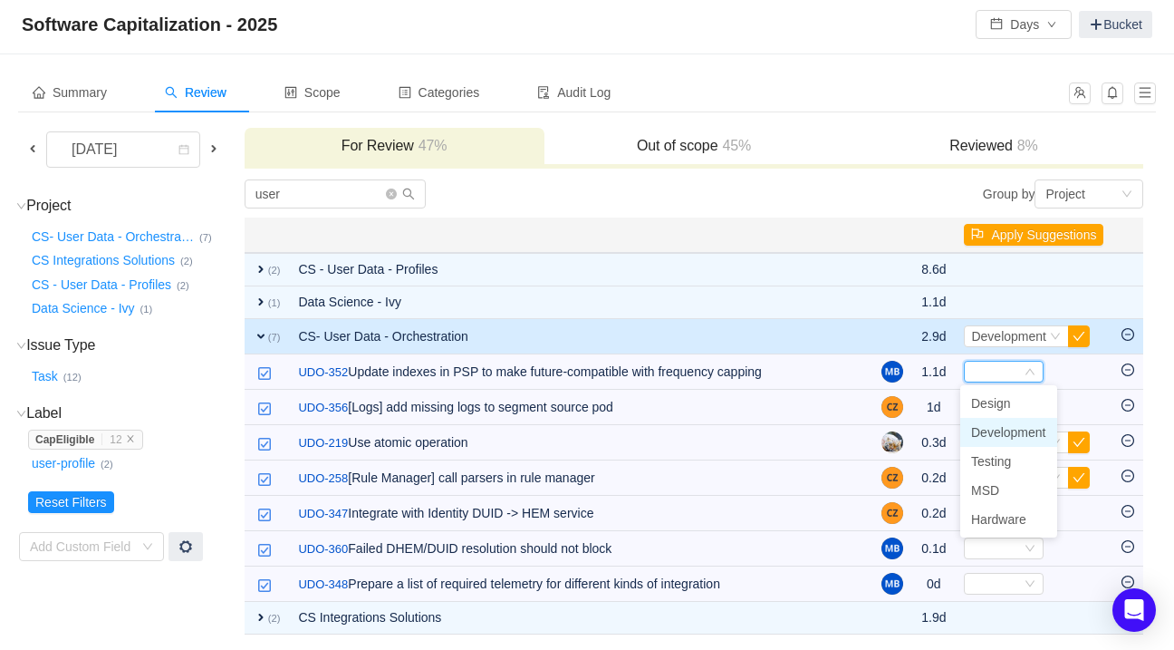
click at [997, 428] on span "Development" at bounding box center [1008, 432] width 75 height 14
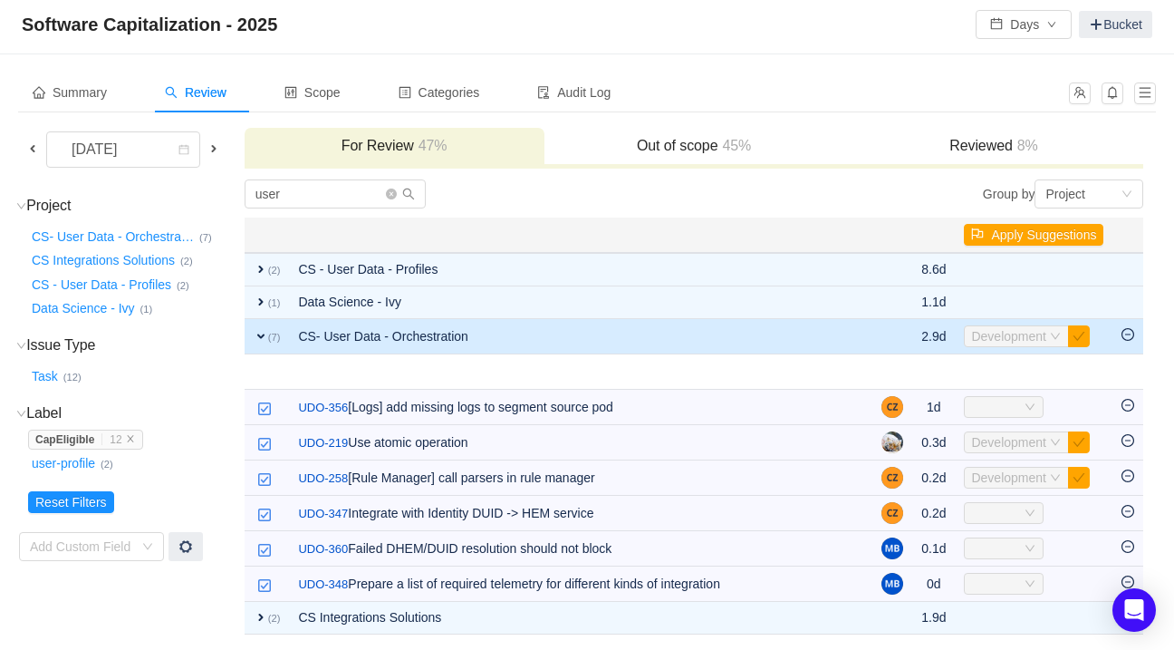
scroll to position [0, 0]
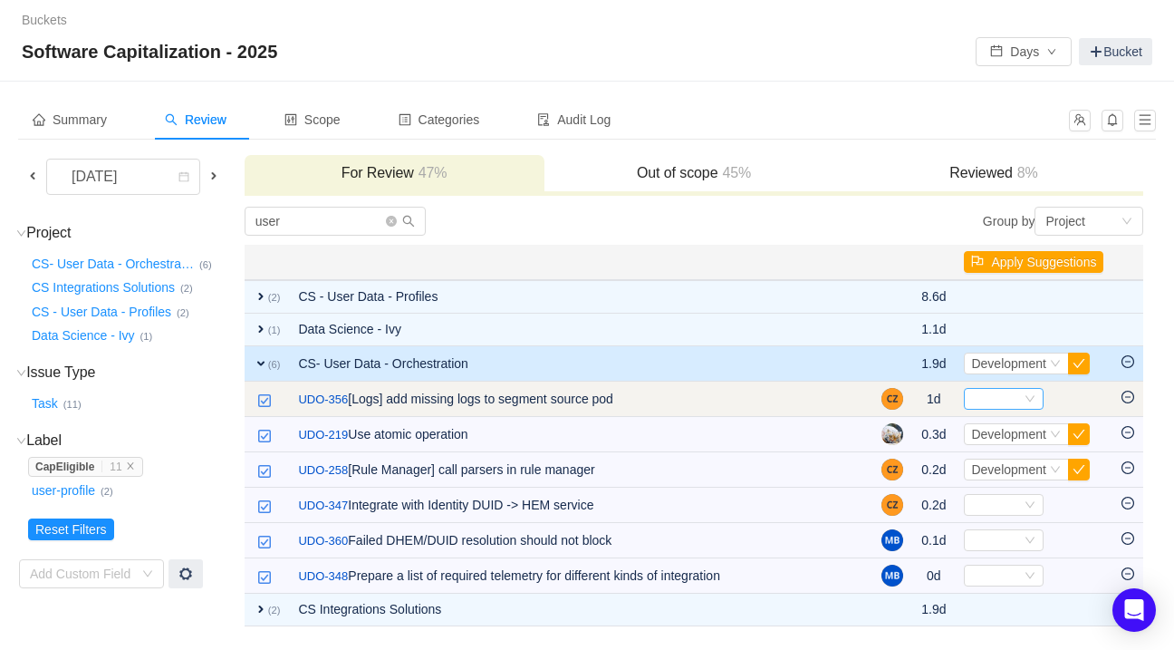
click at [990, 403] on div "Select" at bounding box center [996, 399] width 50 height 20
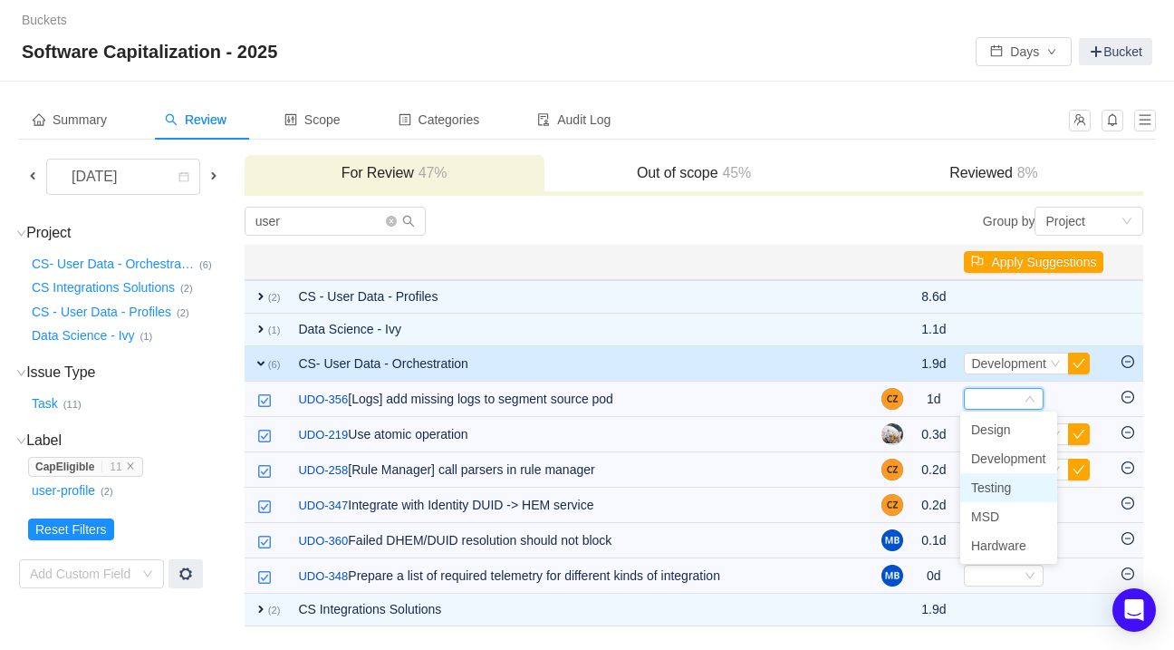
click at [983, 493] on span "Testing" at bounding box center [991, 487] width 40 height 14
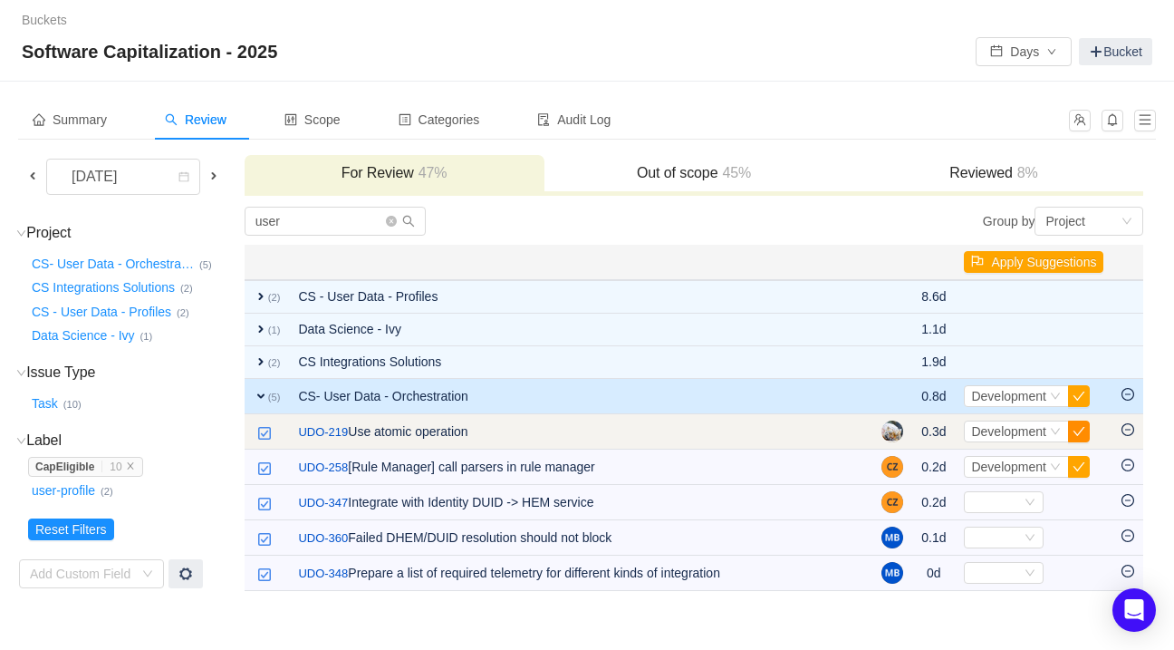
click at [1079, 428] on button "button" at bounding box center [1079, 431] width 22 height 22
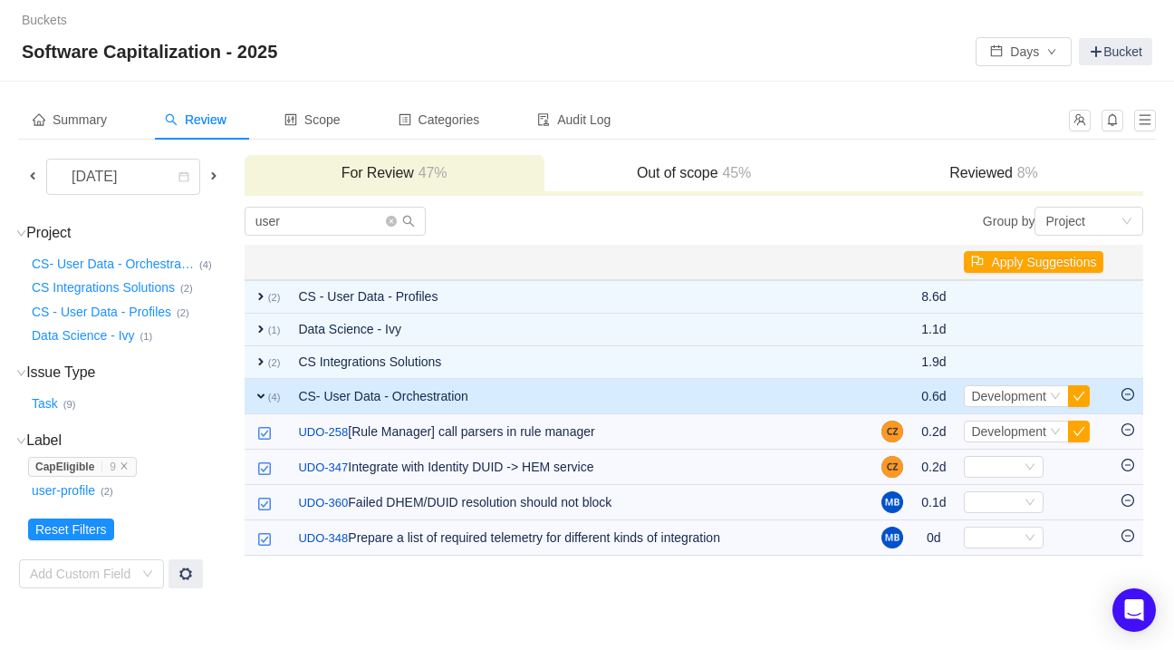
click at [1079, 428] on button "button" at bounding box center [1079, 431] width 22 height 22
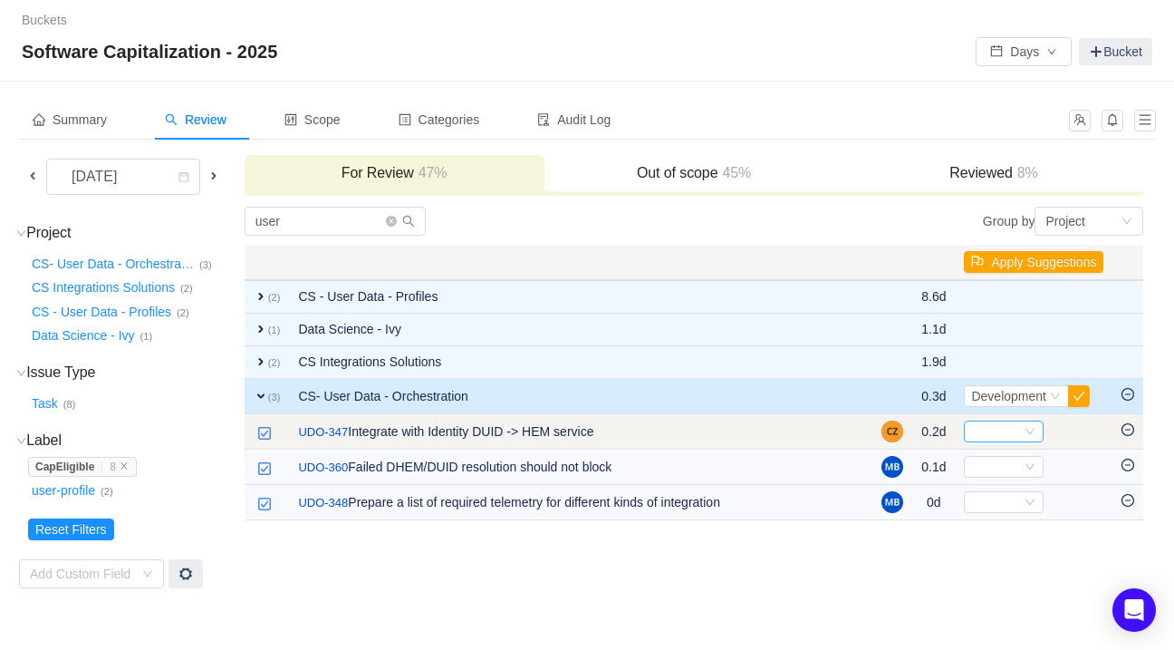
click at [1018, 431] on div "Select" at bounding box center [1004, 431] width 80 height 22
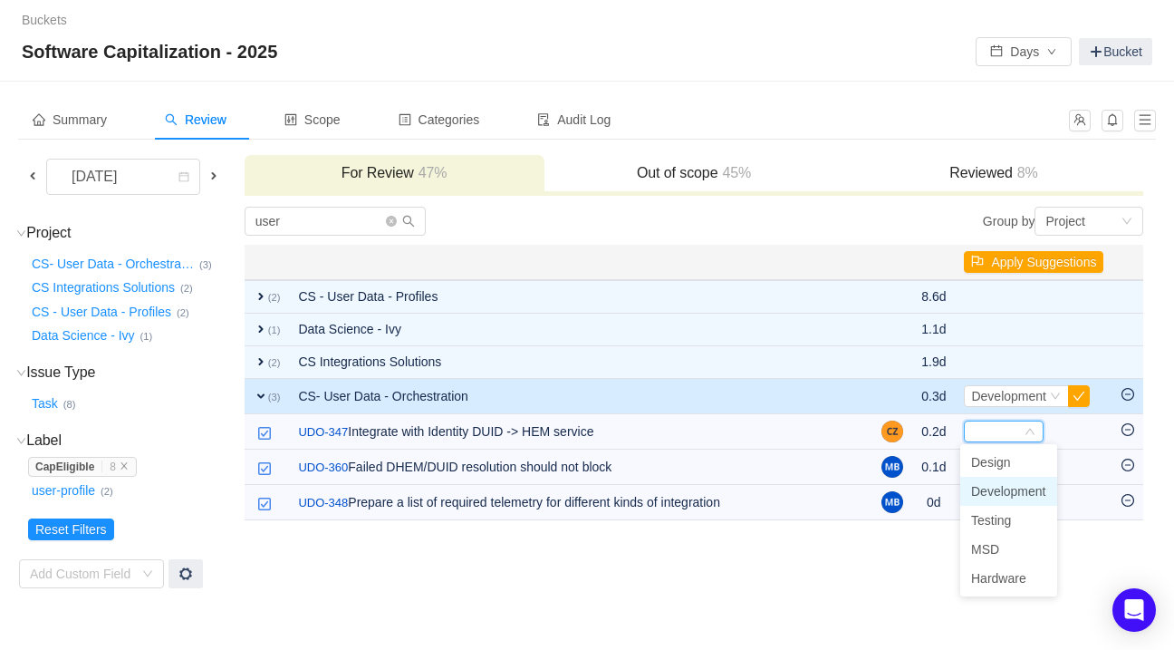
click at [979, 497] on span "Development" at bounding box center [1008, 491] width 75 height 14
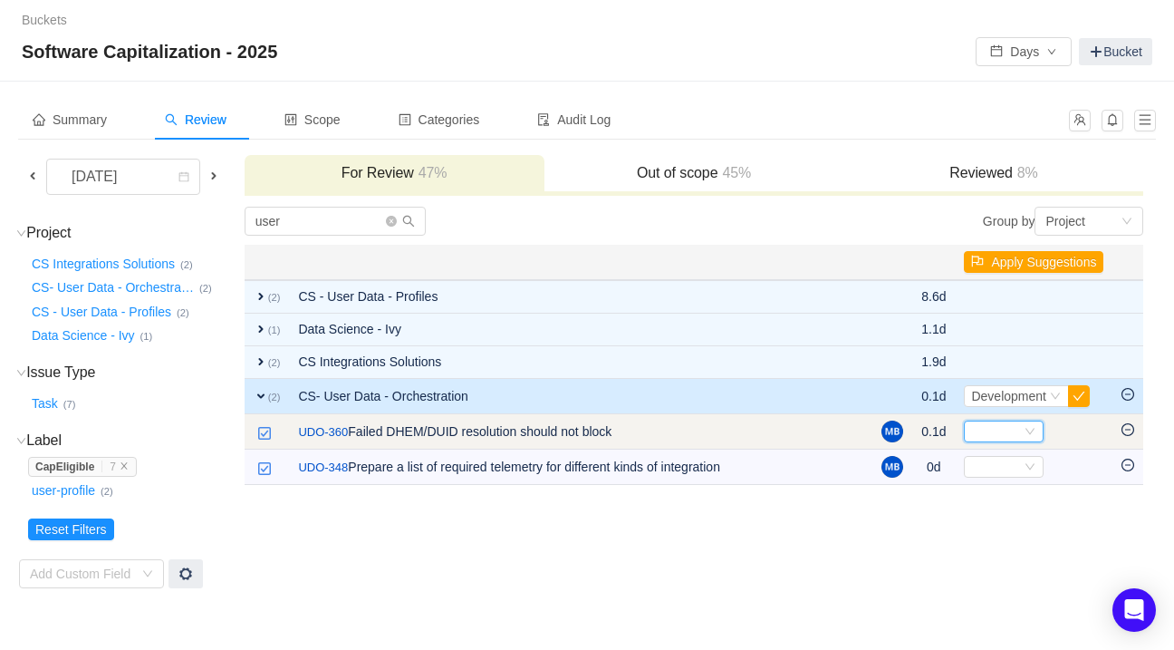
click at [983, 424] on div "Select" at bounding box center [996, 431] width 50 height 20
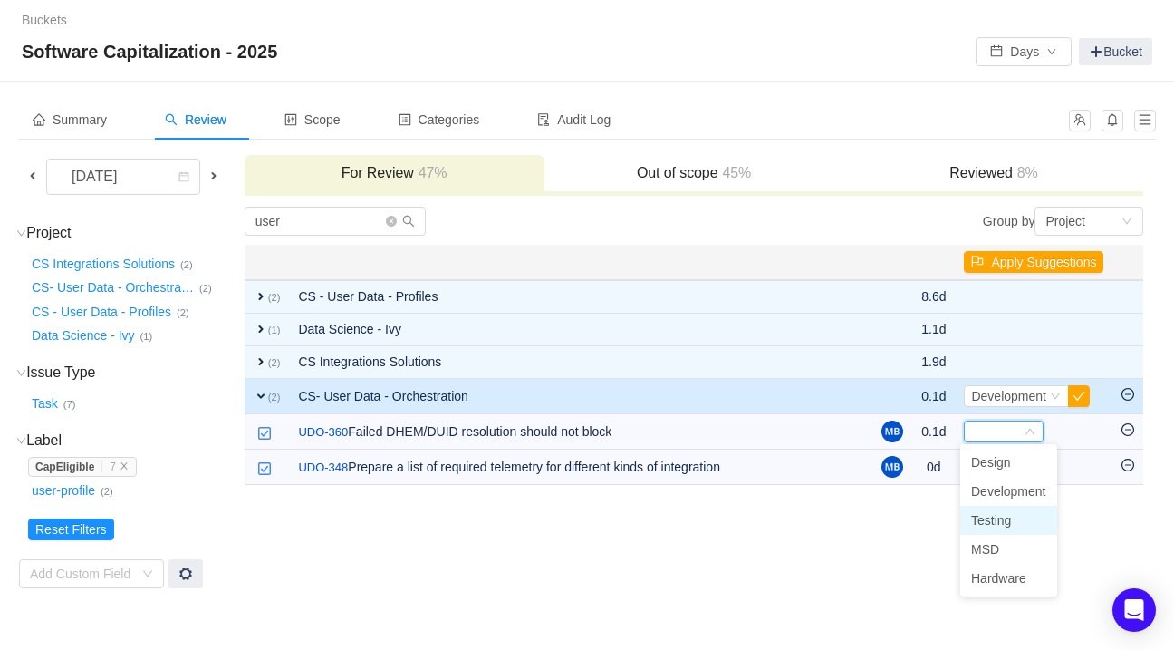
click at [988, 513] on span "Testing" at bounding box center [991, 520] width 40 height 14
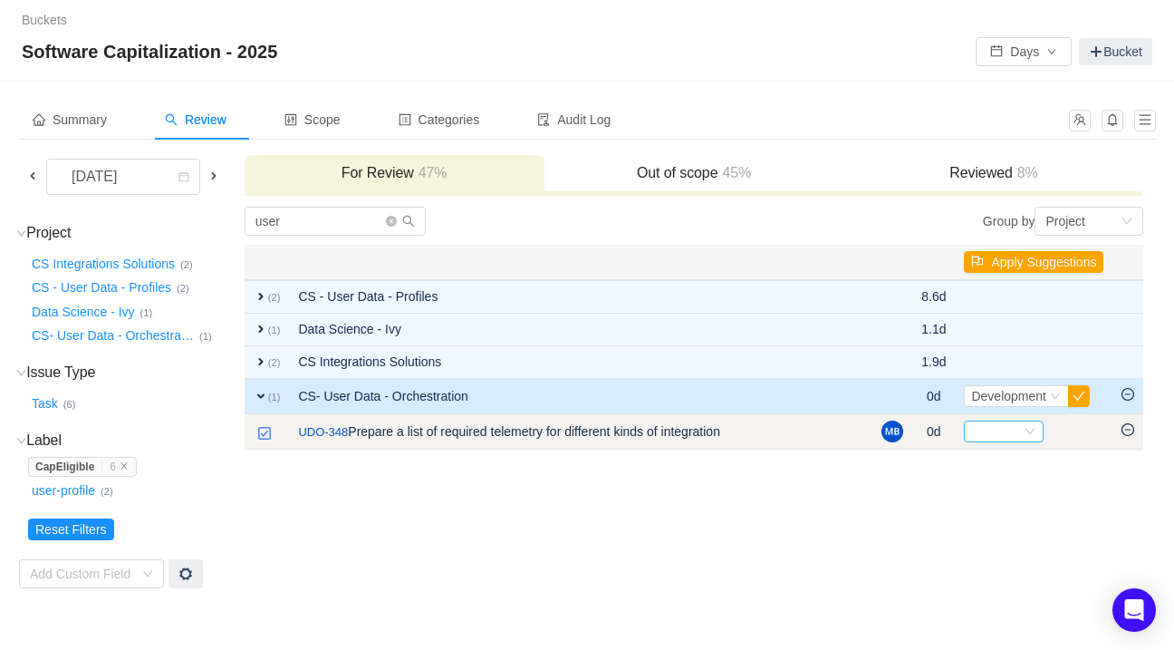
click at [1006, 431] on div "Select" at bounding box center [996, 431] width 50 height 20
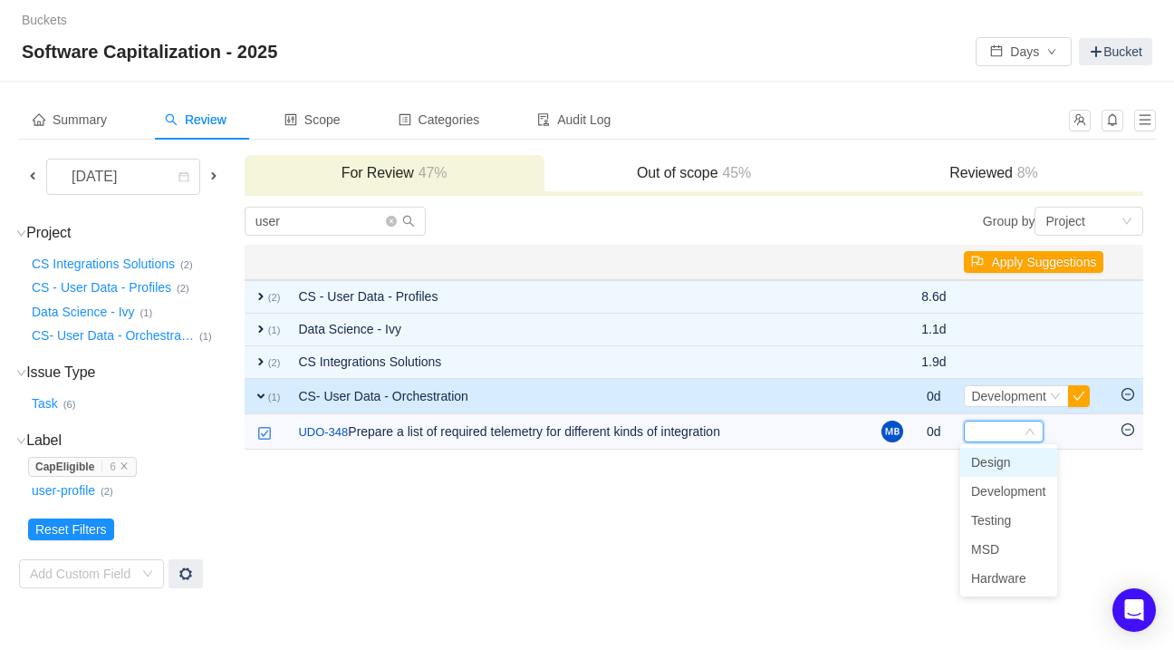
click at [994, 461] on span "Design" at bounding box center [991, 462] width 40 height 14
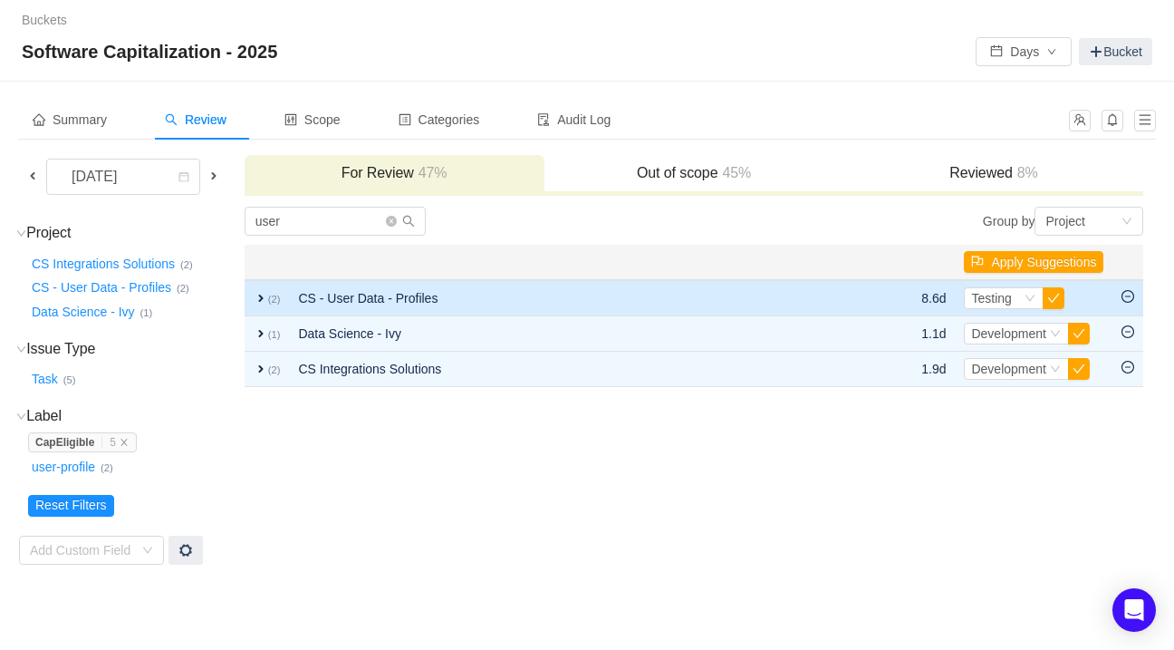
click at [268, 295] on span "expand" at bounding box center [261, 298] width 14 height 14
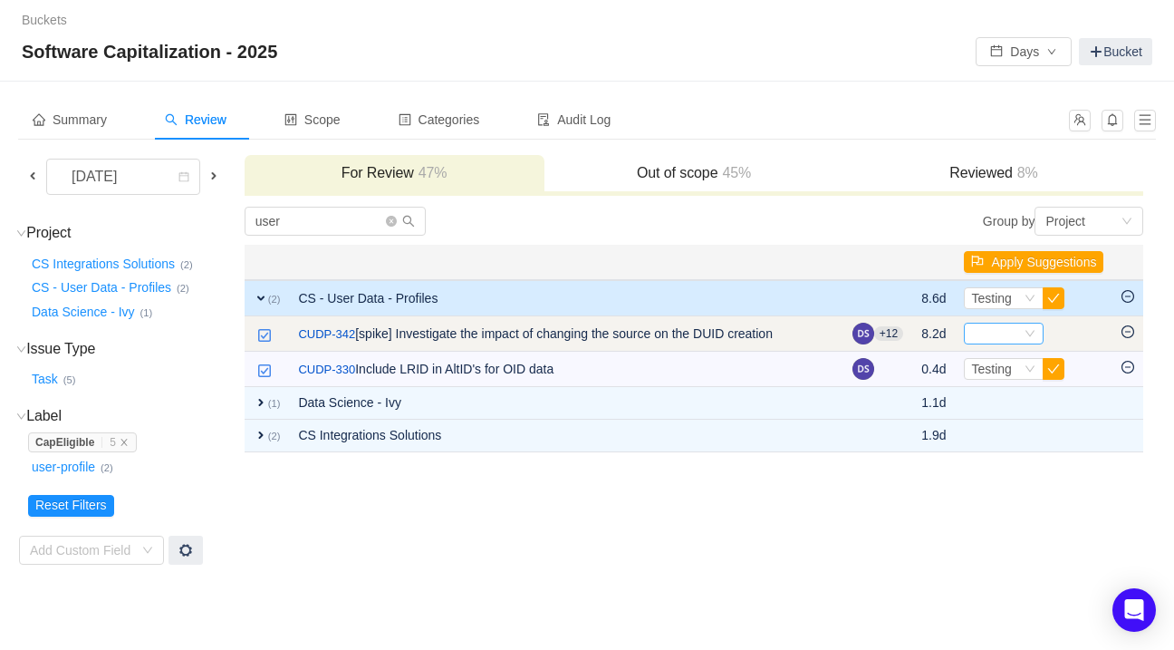
click at [989, 337] on div "Select" at bounding box center [996, 333] width 50 height 20
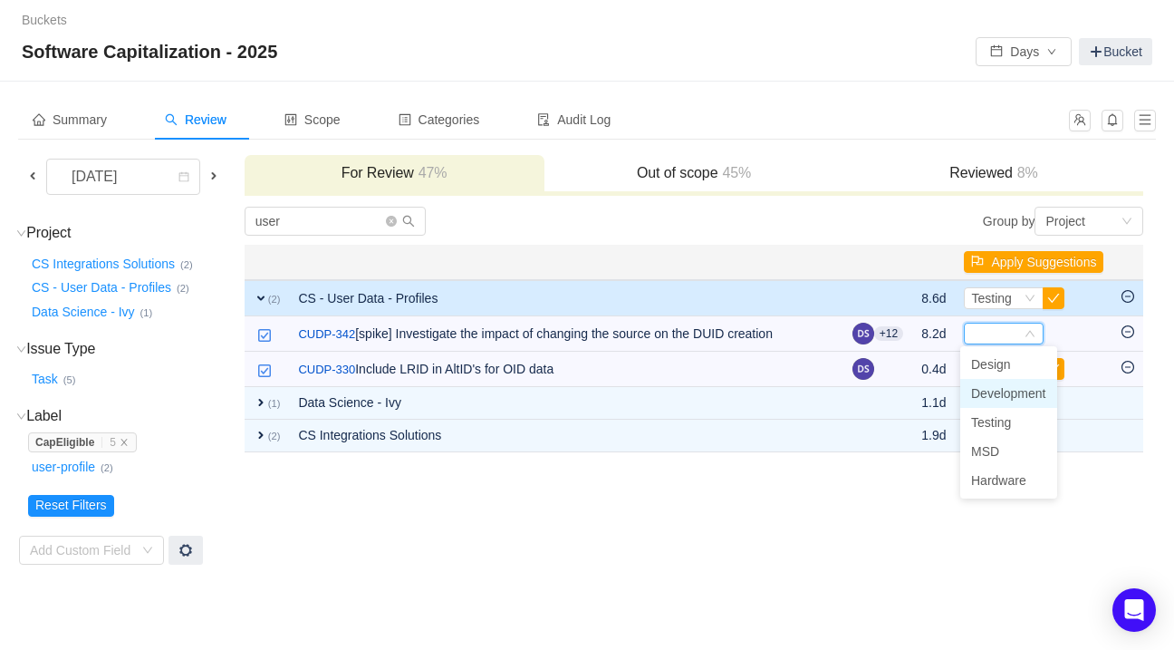
click at [982, 391] on span "Development" at bounding box center [1008, 393] width 75 height 14
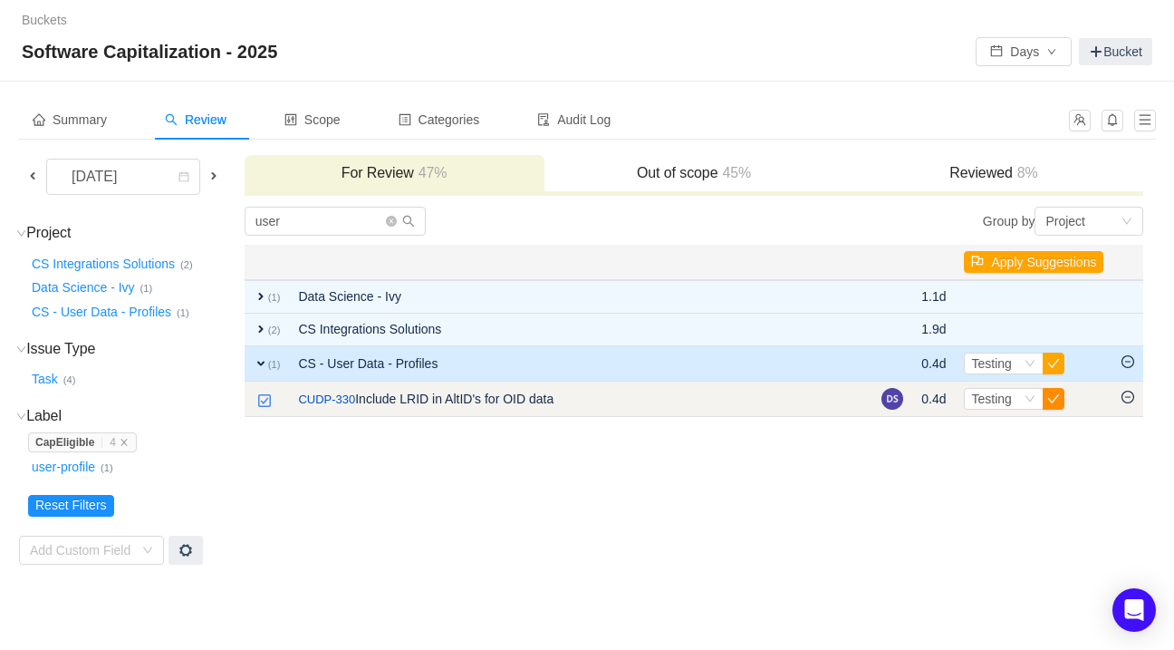
click at [1049, 393] on button "button" at bounding box center [1054, 399] width 22 height 22
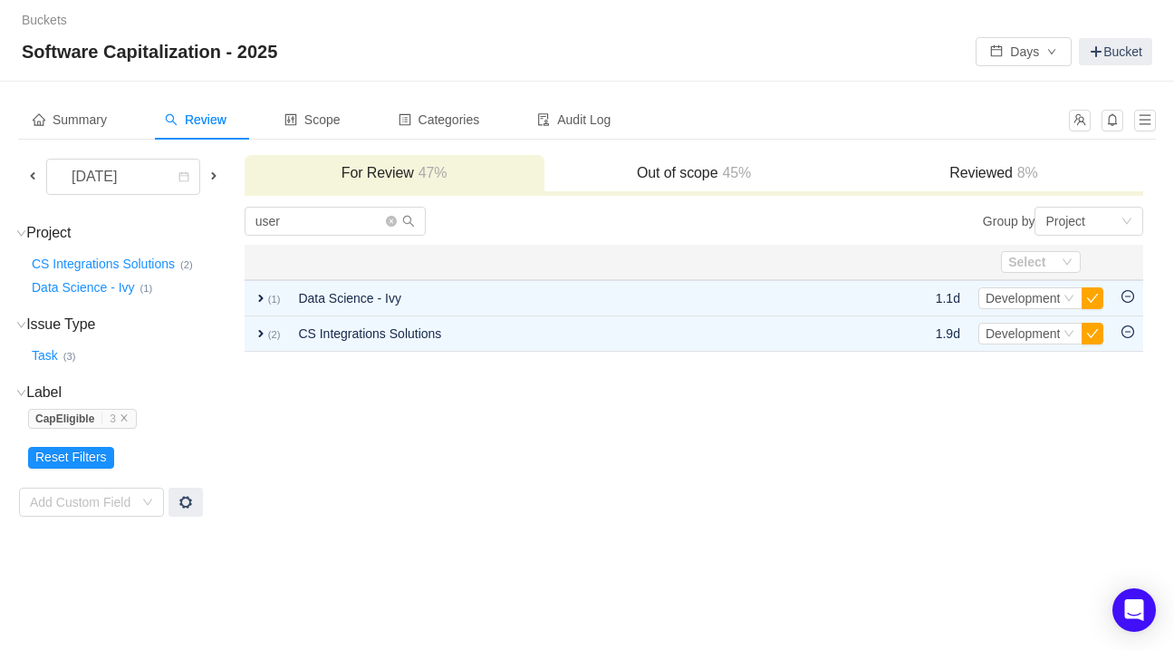
click at [31, 171] on span at bounding box center [32, 176] width 14 height 14
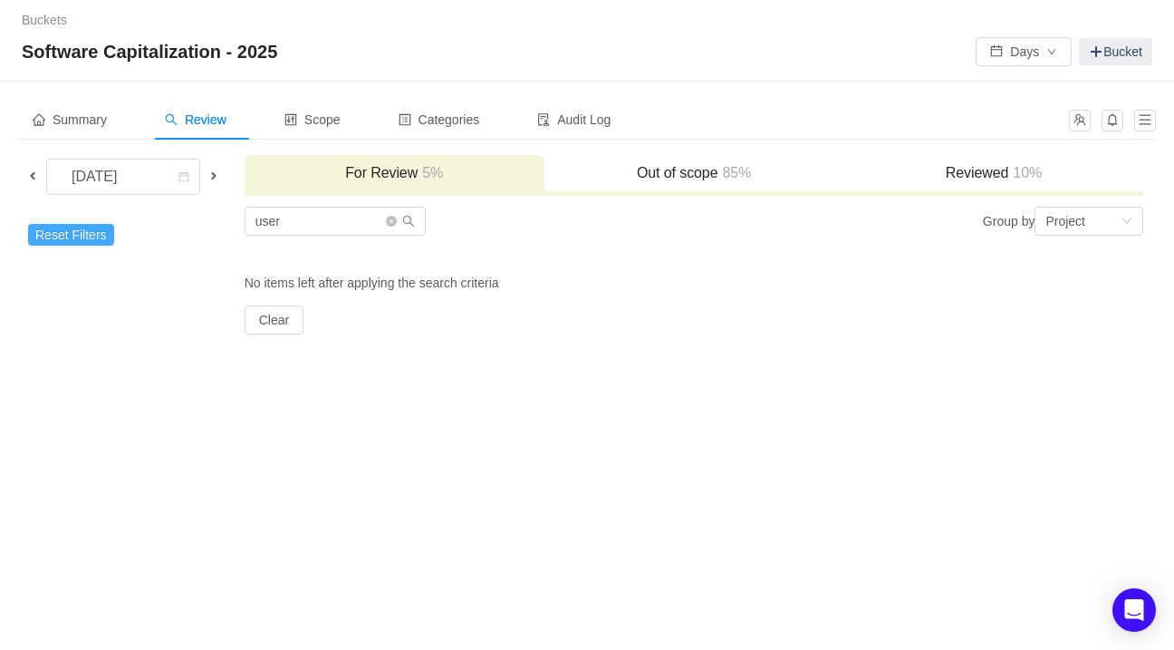
click at [72, 230] on button "Reset Filters" at bounding box center [71, 235] width 86 height 22
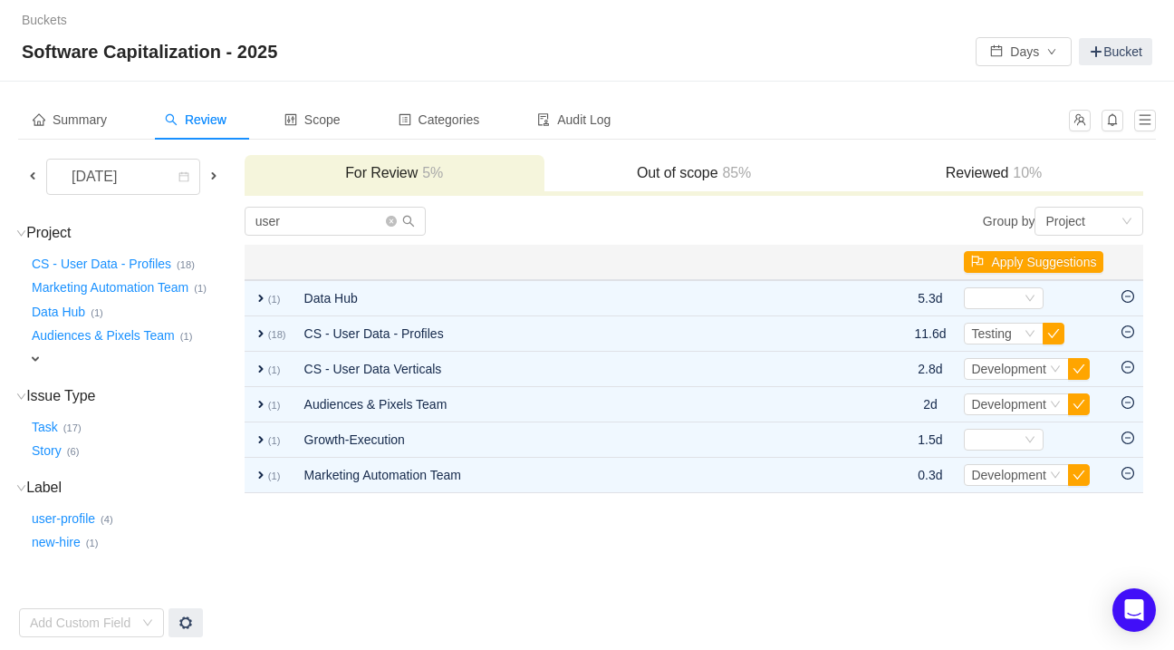
click at [210, 172] on span at bounding box center [214, 176] width 14 height 14
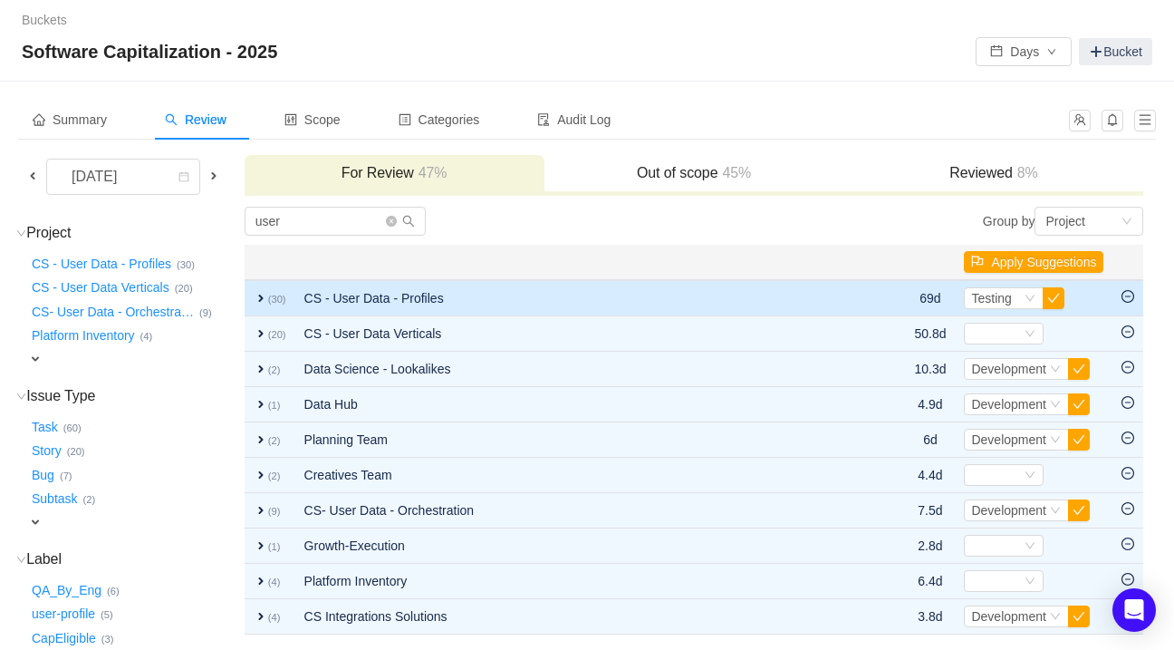
click at [268, 298] on span "expand" at bounding box center [261, 298] width 14 height 14
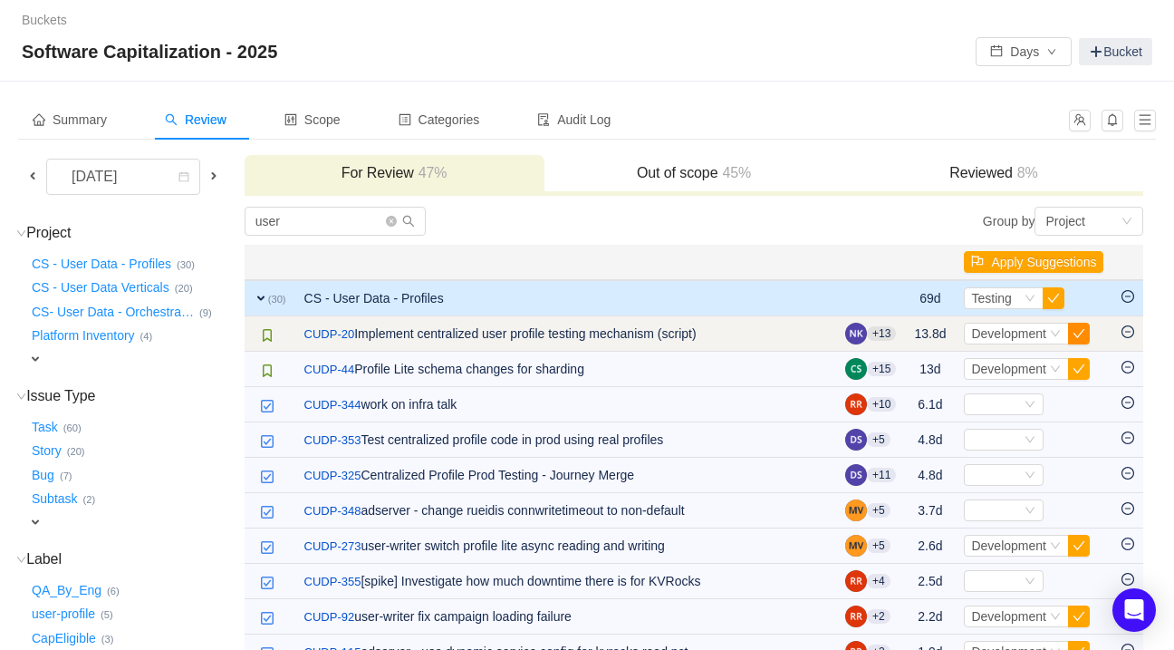
click at [1078, 334] on button "button" at bounding box center [1079, 334] width 22 height 22
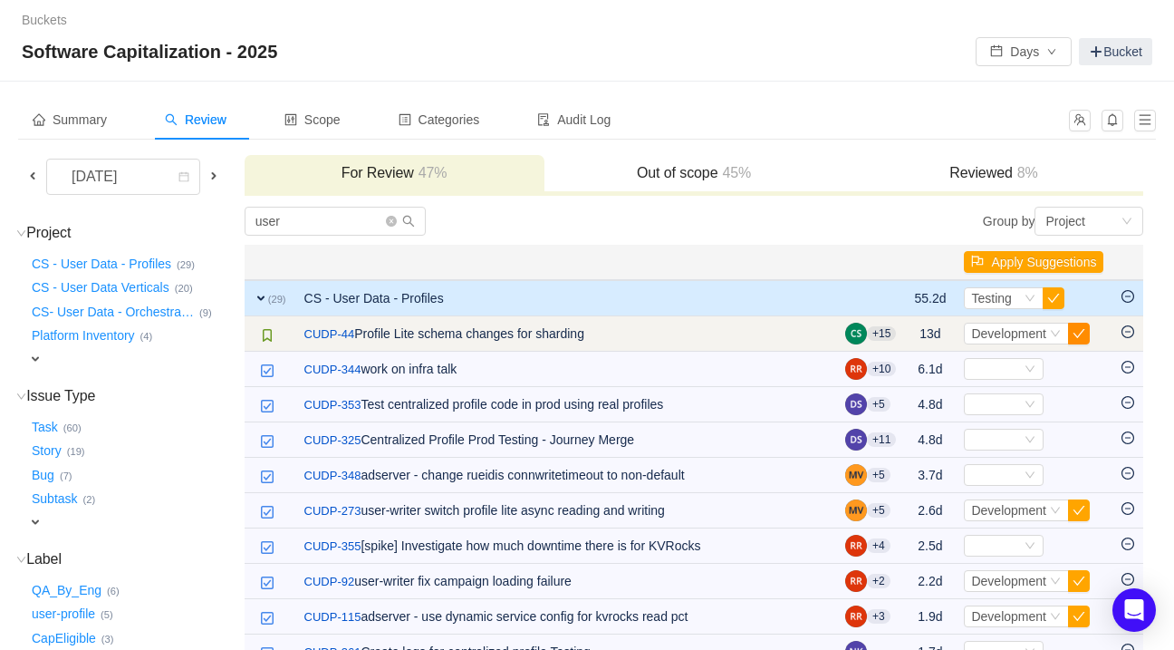
click at [1081, 337] on button "button" at bounding box center [1079, 334] width 22 height 22
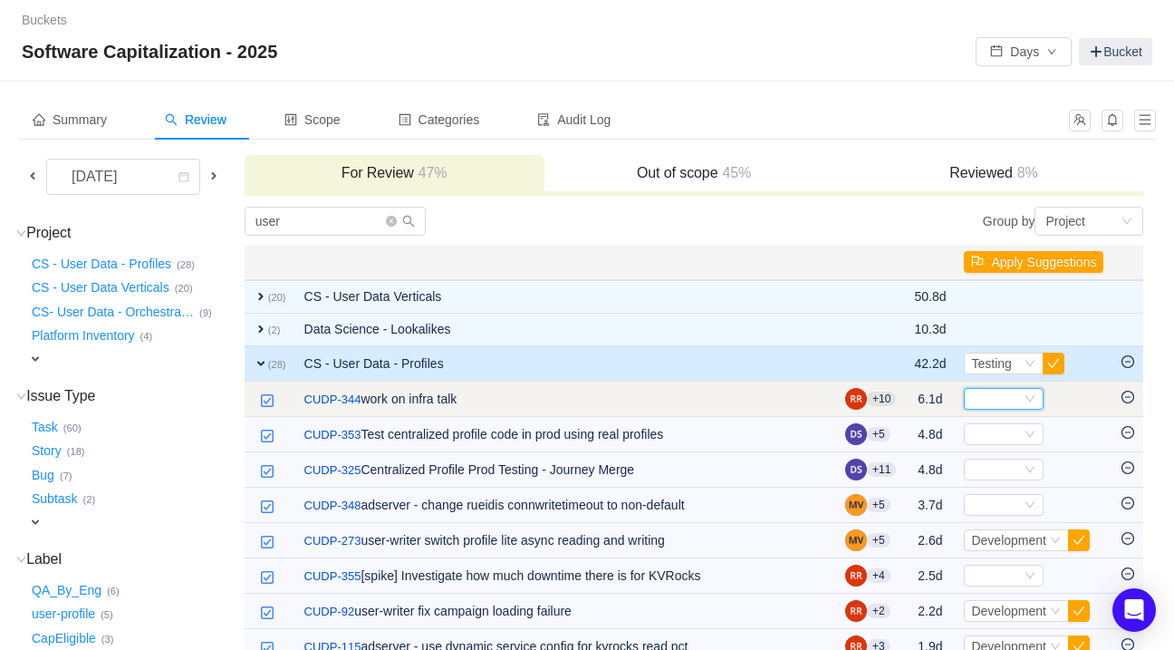
click at [1031, 401] on icon "icon: down" at bounding box center [1030, 398] width 11 height 11
click at [1128, 399] on icon "icon: minus-circle" at bounding box center [1128, 397] width 13 height 13
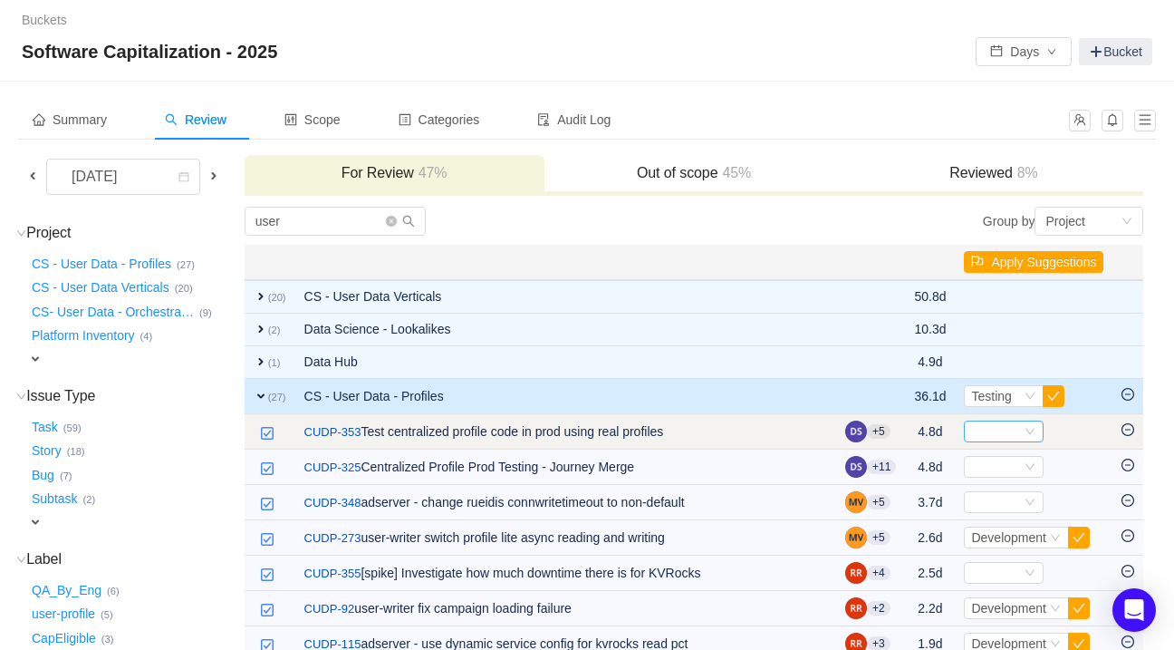
click at [1013, 435] on div "Select" at bounding box center [996, 431] width 50 height 20
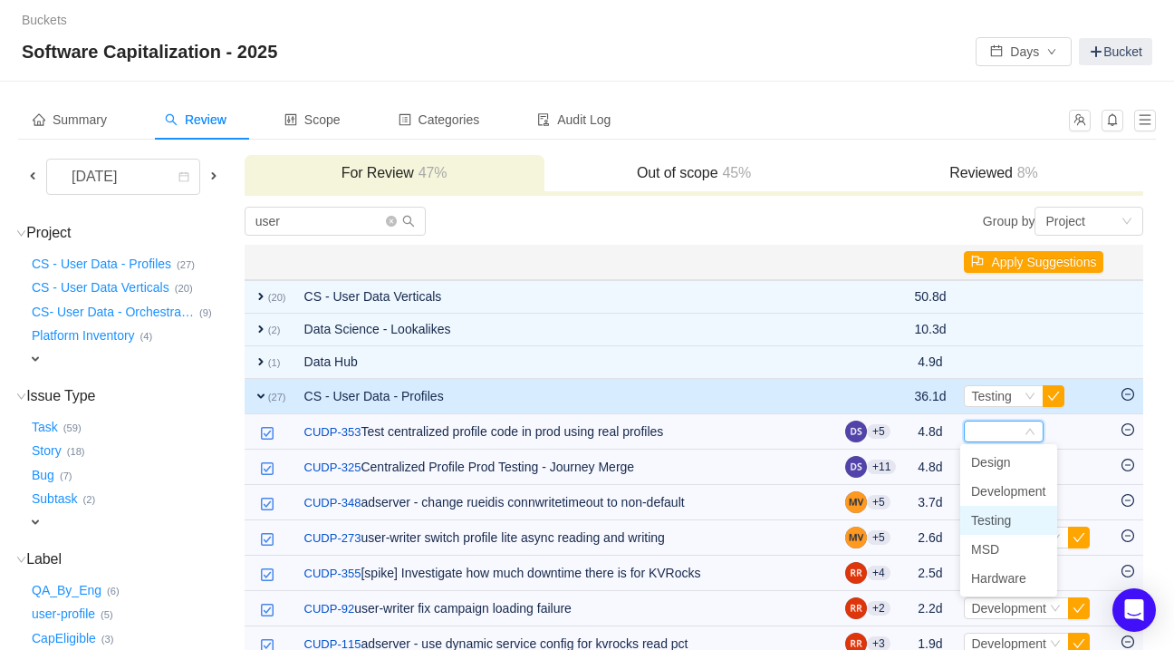
click at [997, 525] on span "Testing" at bounding box center [991, 520] width 40 height 14
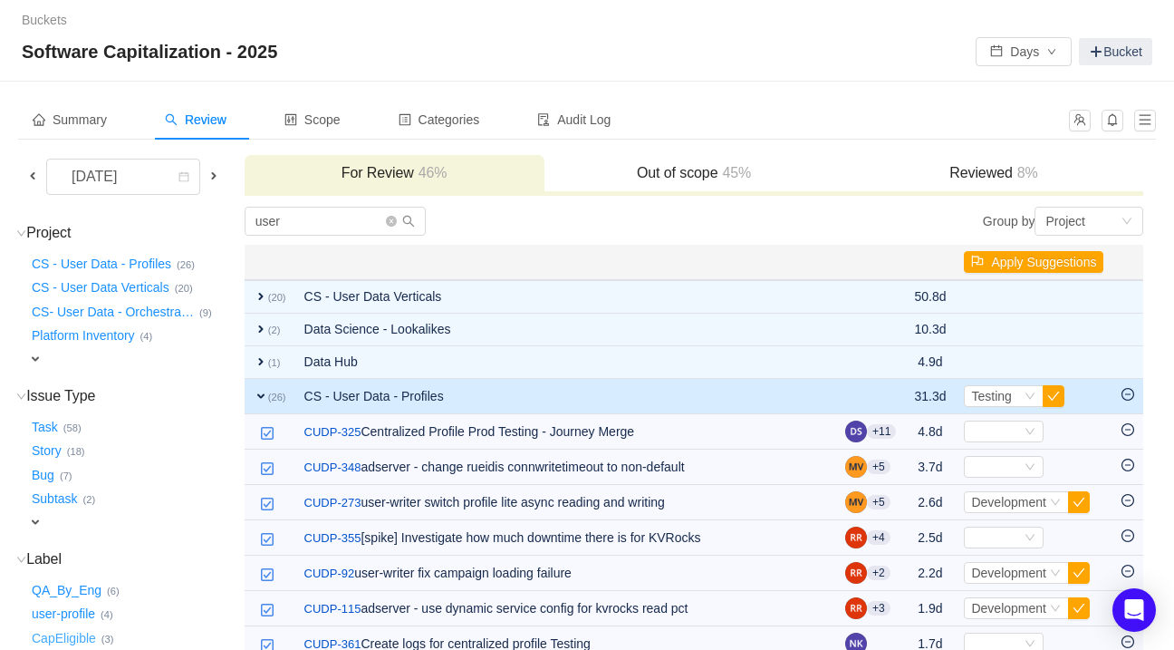
click at [69, 637] on button "CapEligible …" at bounding box center [64, 637] width 73 height 29
